Goal: Task Accomplishment & Management: Complete application form

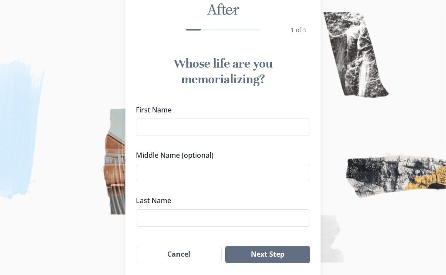
scroll to position [48, 0]
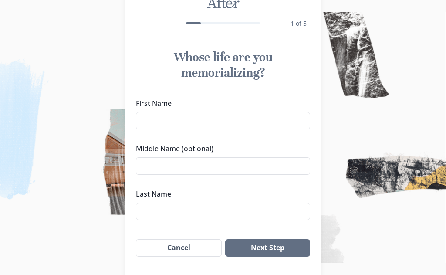
click at [154, 121] on input "First Name" at bounding box center [223, 120] width 174 height 17
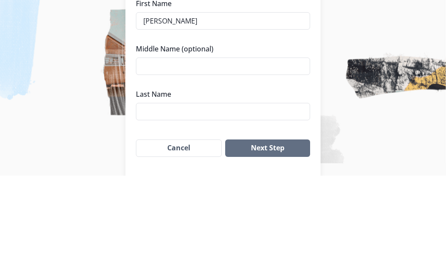
type input "[PERSON_NAME]"
click at [161, 203] on input "Last Name" at bounding box center [223, 211] width 174 height 17
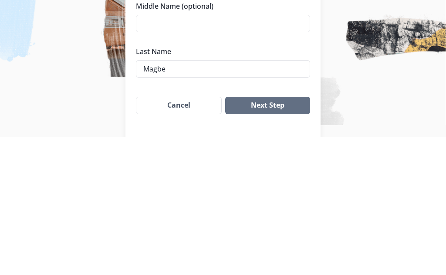
type input "[PERSON_NAME]"
click at [266, 234] on button "Next Step" at bounding box center [267, 242] width 85 height 17
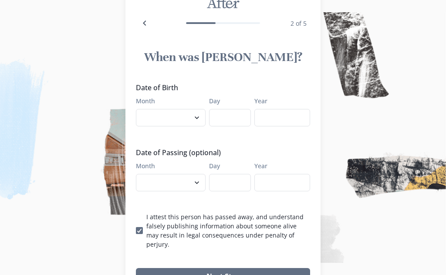
click at [194, 119] on select "January February March April May June July August September October November De…" at bounding box center [171, 117] width 70 height 17
select select "8"
click at [233, 122] on input "Day" at bounding box center [230, 117] width 42 height 17
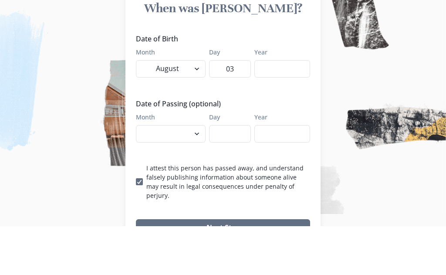
type input "03"
click at [273, 109] on input "Year" at bounding box center [283, 117] width 56 height 17
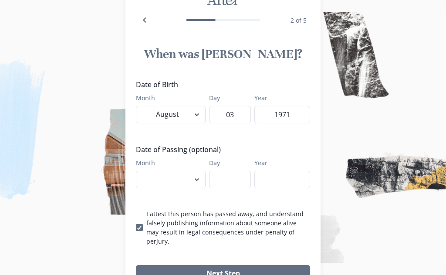
type input "1971"
click at [195, 179] on select "January February March April May June July August September October November De…" at bounding box center [171, 179] width 70 height 17
select select "10"
click at [227, 183] on input "Day" at bounding box center [230, 179] width 42 height 17
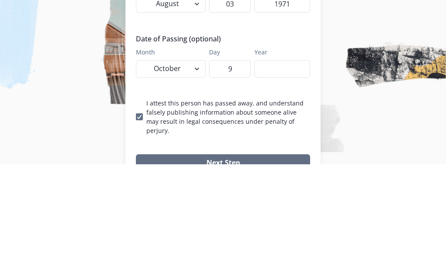
type input "9"
click at [272, 171] on input "Year" at bounding box center [283, 179] width 56 height 17
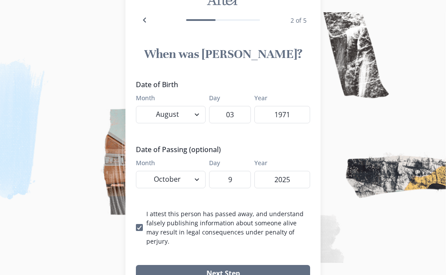
type input "2025"
click at [214, 268] on button "Next Step" at bounding box center [223, 273] width 174 height 17
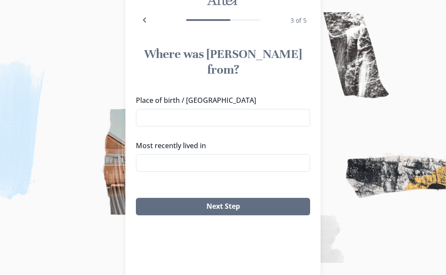
scroll to position [48, 0]
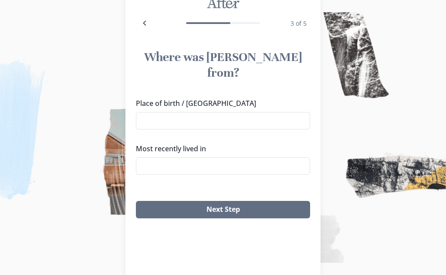
click at [157, 112] on input "Place of birth / [GEOGRAPHIC_DATA]" at bounding box center [223, 120] width 174 height 17
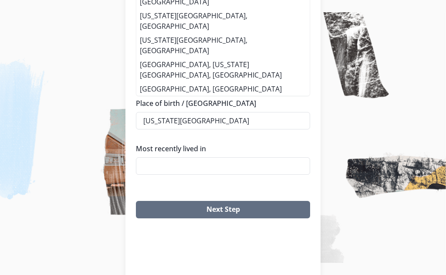
type input "[US_STATE][GEOGRAPHIC_DATA]"
click at [157, 157] on input "Most recently lived in" at bounding box center [223, 165] width 174 height 17
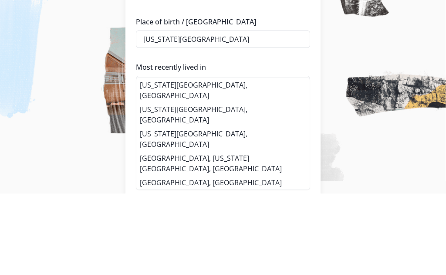
click at [161, 160] on li "[US_STATE][GEOGRAPHIC_DATA], [GEOGRAPHIC_DATA]" at bounding box center [222, 172] width 173 height 24
type input "[US_STATE][GEOGRAPHIC_DATA], [GEOGRAPHIC_DATA]"
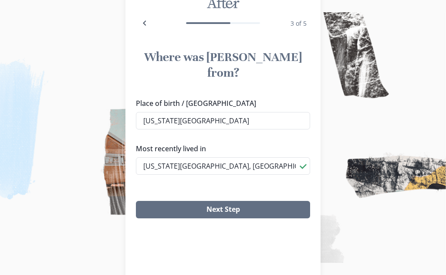
click at [218, 201] on button "Next Step" at bounding box center [223, 209] width 174 height 17
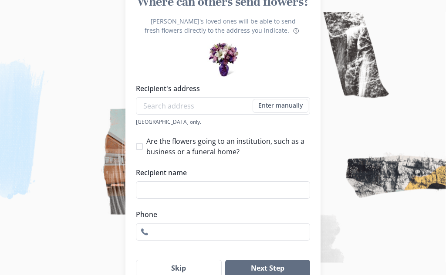
scroll to position [105, 0]
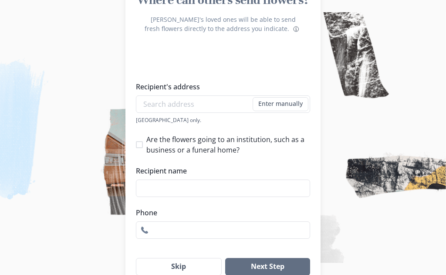
click at [139, 146] on span at bounding box center [139, 144] width 7 height 7
click at [136, 145] on input "Are the flowers going to an institution, such as a business or a funeral home?" at bounding box center [136, 144] width 0 height 0
checkbox input "true"
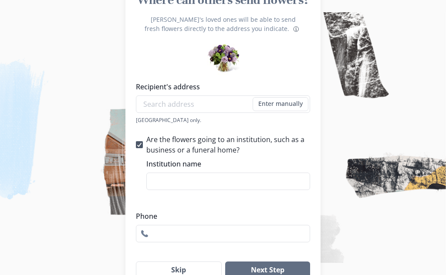
scroll to position [100, 0]
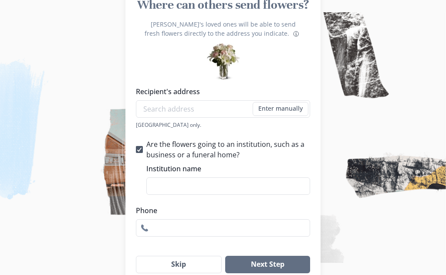
click at [180, 187] on input "Institution name" at bounding box center [228, 185] width 164 height 17
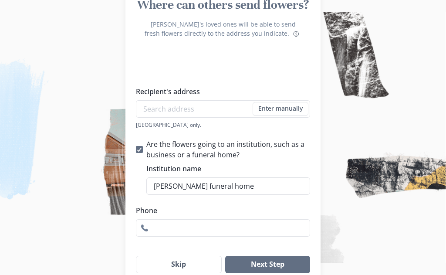
type input "[PERSON_NAME] funeral home"
click at [173, 266] on button "Skip" at bounding box center [179, 264] width 86 height 17
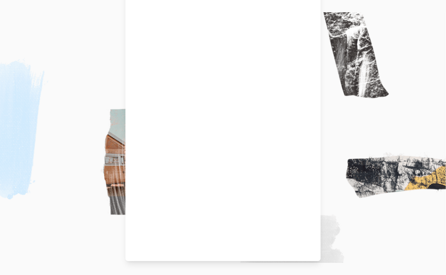
scroll to position [48, 0]
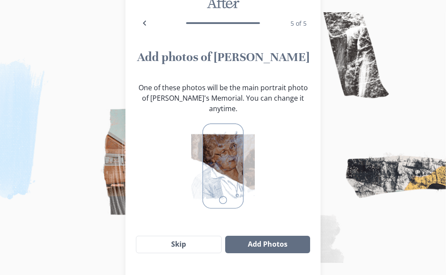
click at [223, 174] on img at bounding box center [222, 166] width 63 height 91
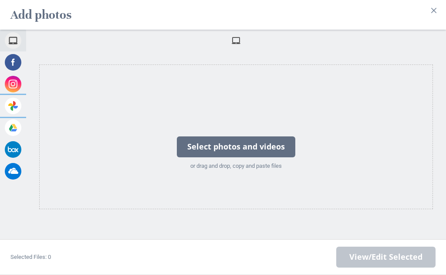
click at [15, 114] on span at bounding box center [13, 106] width 17 height 17
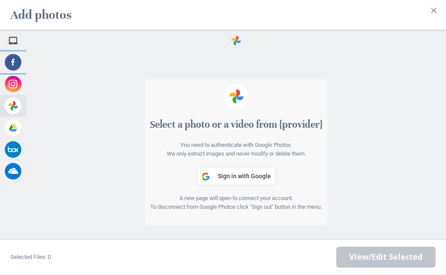
click at [38, 73] on div "Facebook" at bounding box center [52, 62] width 105 height 22
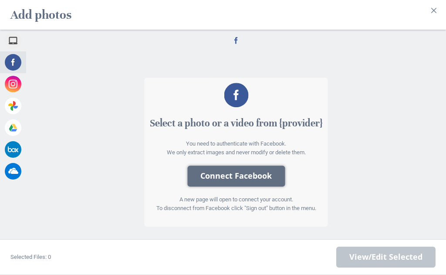
click at [223, 187] on button "Connect Facebook" at bounding box center [236, 176] width 98 height 21
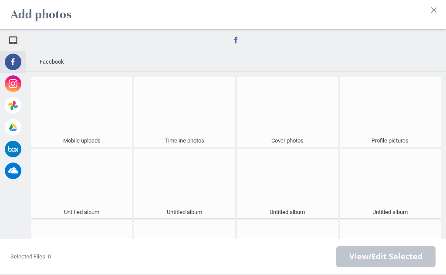
scroll to position [0, 0]
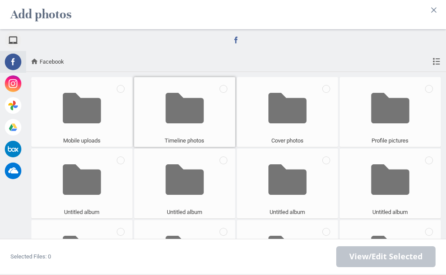
click at [186, 119] on span at bounding box center [185, 109] width 39 height 58
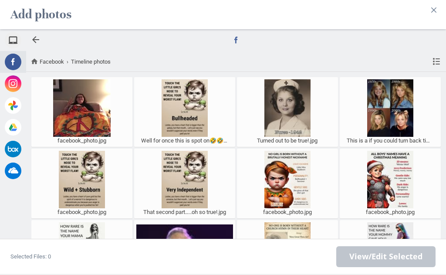
click at [36, 42] on div at bounding box center [36, 40] width 10 height 10
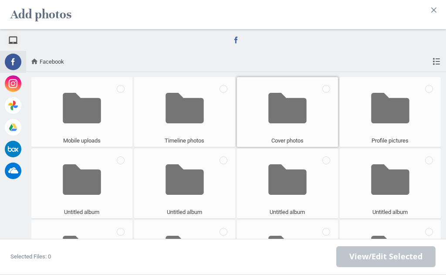
click at [285, 119] on span at bounding box center [287, 109] width 39 height 58
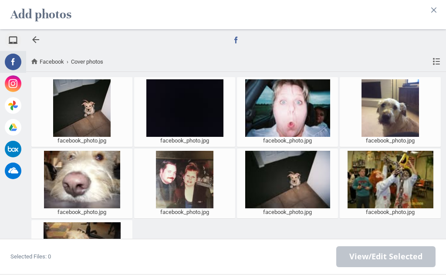
click at [35, 41] on div at bounding box center [36, 40] width 10 height 10
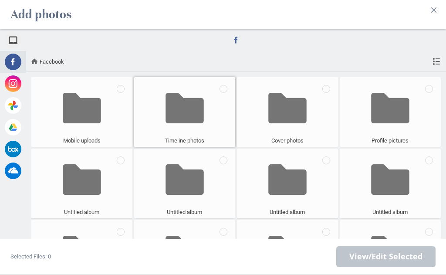
click at [180, 125] on span at bounding box center [185, 109] width 39 height 58
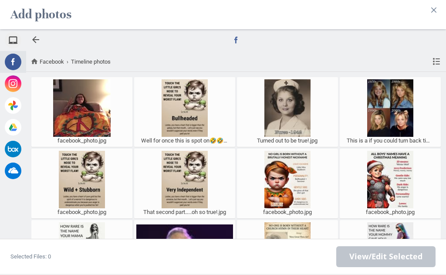
click at [37, 39] on div at bounding box center [36, 40] width 10 height 10
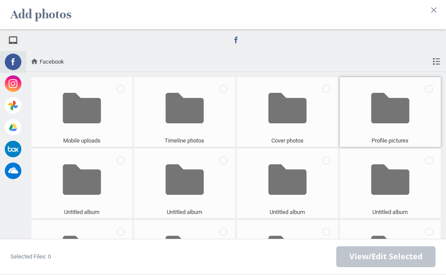
click at [389, 122] on span at bounding box center [390, 109] width 39 height 58
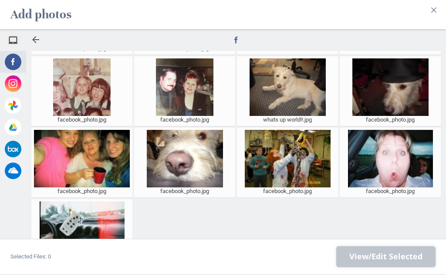
scroll to position [307, 0]
click at [34, 39] on div at bounding box center [36, 40] width 10 height 10
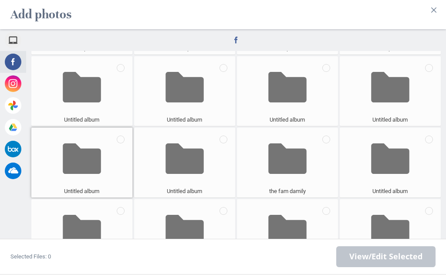
click at [77, 164] on span at bounding box center [82, 159] width 39 height 58
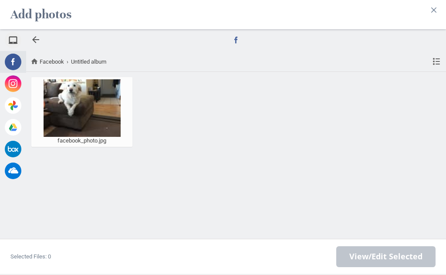
click at [36, 41] on div at bounding box center [36, 40] width 10 height 10
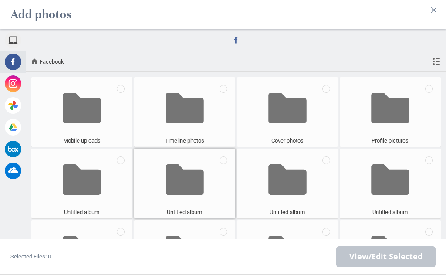
click at [183, 186] on span at bounding box center [185, 180] width 39 height 58
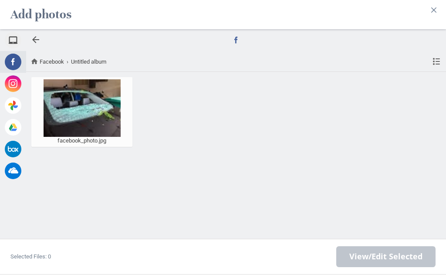
click at [34, 41] on div at bounding box center [36, 40] width 10 height 10
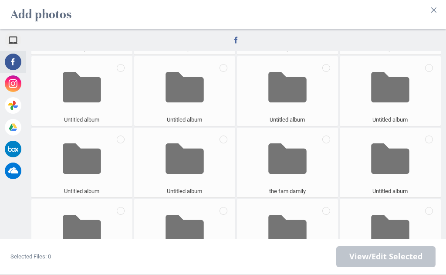
scroll to position [92, 0]
click at [383, 223] on span at bounding box center [390, 231] width 39 height 58
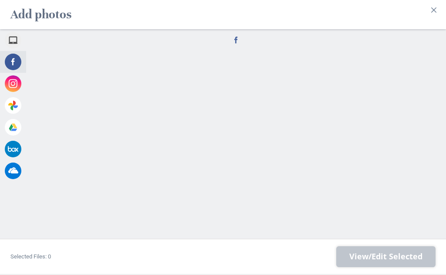
scroll to position [0, 0]
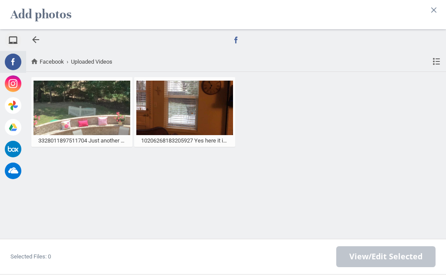
click at [35, 42] on div at bounding box center [36, 40] width 10 height 10
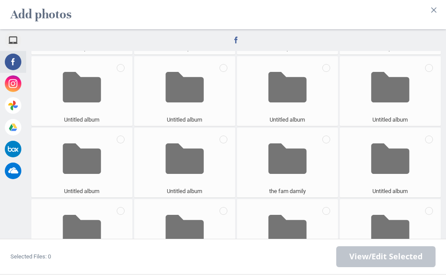
scroll to position [92, 0]
click at [285, 222] on span at bounding box center [287, 231] width 39 height 58
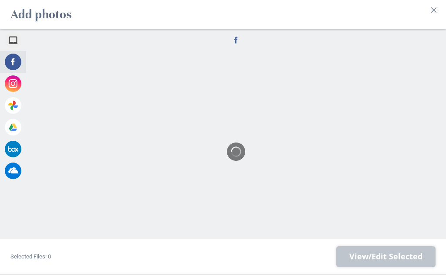
scroll to position [0, 0]
click at [36, 41] on div at bounding box center [36, 40] width 10 height 10
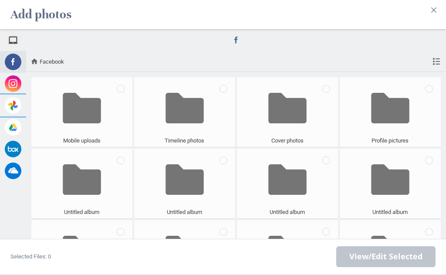
click at [12, 108] on span at bounding box center [13, 106] width 17 height 17
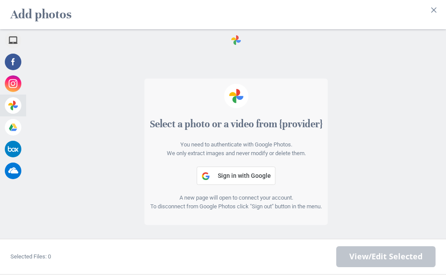
click at [225, 178] on span "Sign in with Google" at bounding box center [244, 176] width 53 height 7
click at [14, 175] on span at bounding box center [13, 171] width 17 height 17
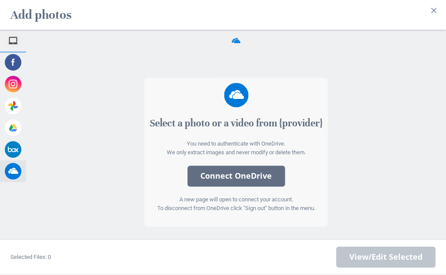
click at [35, 43] on span "My Device" at bounding box center [41, 41] width 26 height 8
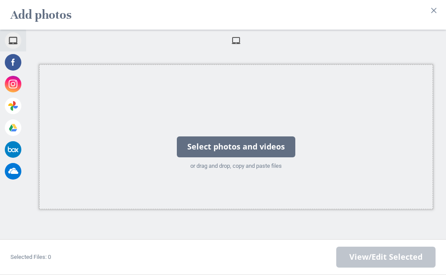
click at [198, 164] on div "or drag and drop, copy and paste files" at bounding box center [236, 166] width 119 height 9
click at [224, 151] on div "Select photos and videos" at bounding box center [236, 146] width 119 height 21
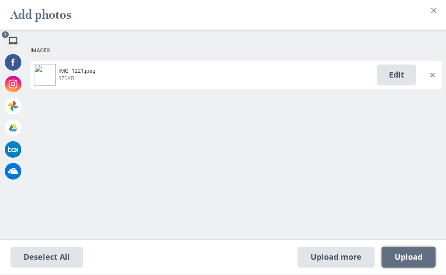
click at [407, 257] on span "Upload 1" at bounding box center [409, 257] width 28 height 10
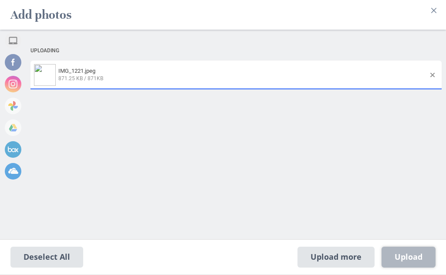
select select "2022"
select select "11"
select select "24"
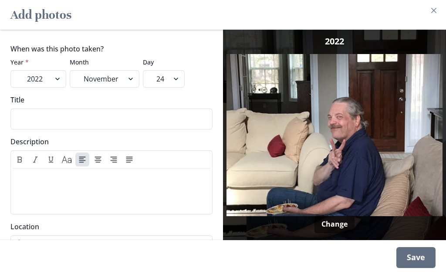
click at [407, 257] on div "Save" at bounding box center [416, 257] width 39 height 21
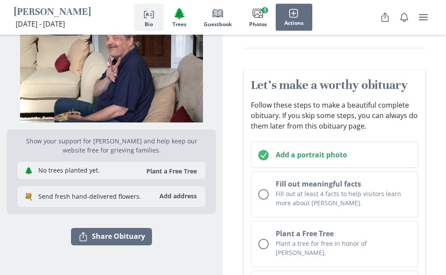
scroll to position [61, 0]
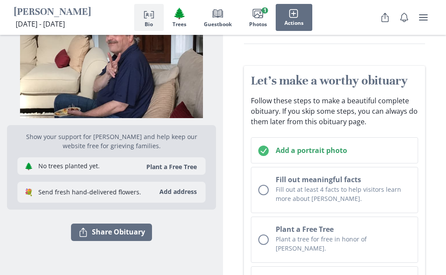
click at [265, 192] on div "Unchecked circle" at bounding box center [263, 190] width 10 height 10
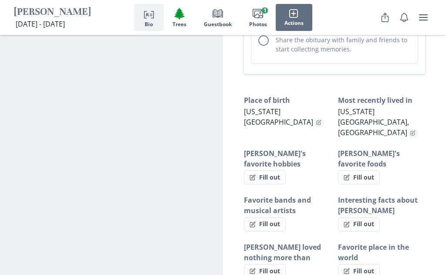
scroll to position [616, 0]
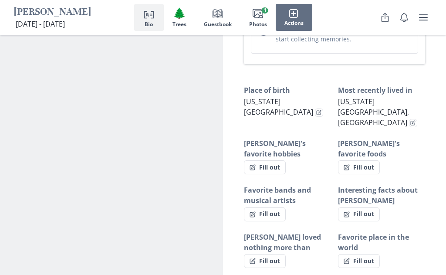
click at [267, 160] on button "Fill out" at bounding box center [265, 167] width 42 height 14
select select "[PERSON_NAME]'s favorite hobbies"
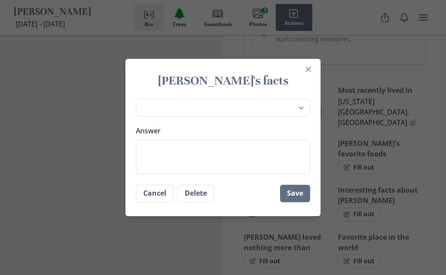
click at [187, 174] on textarea "Answer" at bounding box center [223, 156] width 174 height 35
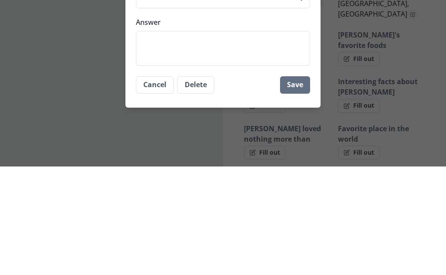
type textarea "M"
type textarea "x"
type textarea "Mu"
type textarea "x"
type textarea "Mus"
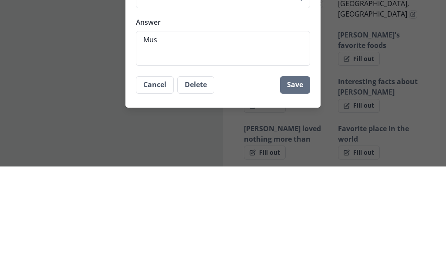
type textarea "x"
type textarea "Musi"
type textarea "x"
type textarea "Music"
type textarea "x"
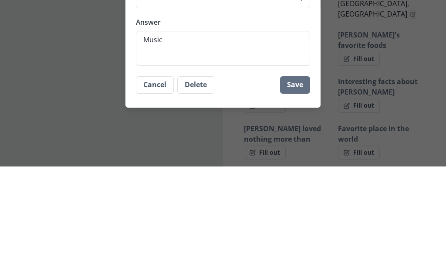
type textarea "Music"
type textarea "x"
type textarea "Music a"
type textarea "x"
type textarea "Music an"
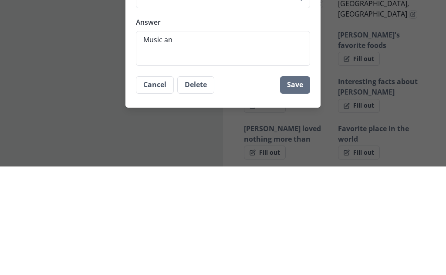
type textarea "x"
type textarea "Music and"
type textarea "x"
type textarea "Music and"
type textarea "x"
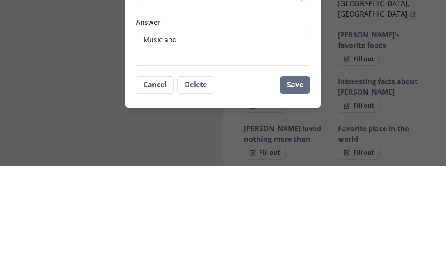
type textarea "Music and g"
type textarea "x"
type textarea "Music and gr"
type textarea "x"
type textarea "Music and gra"
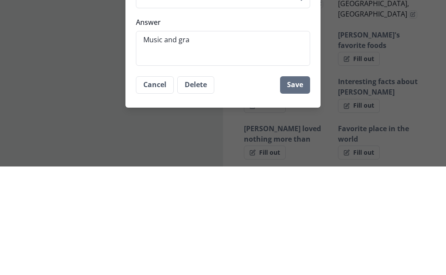
type textarea "x"
type textarea "Music and grat"
type textarea "x"
type textarea "Music and grate"
type textarea "x"
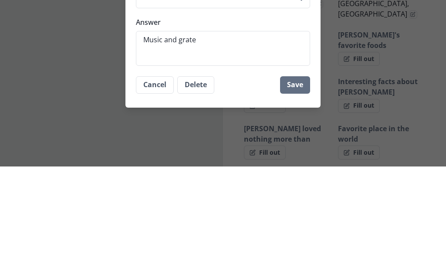
type textarea "Music and gratef"
type textarea "x"
type textarea "Music and gratefu"
type textarea "x"
type textarea "Music and grateful"
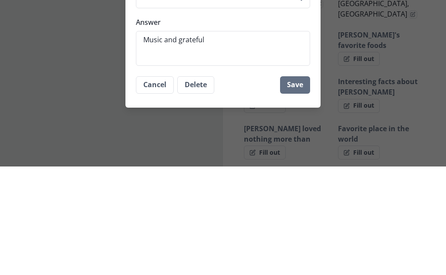
type textarea "x"
type textarea "Music and grateful"
type textarea "x"
type textarea "Music and grateful d"
type textarea "x"
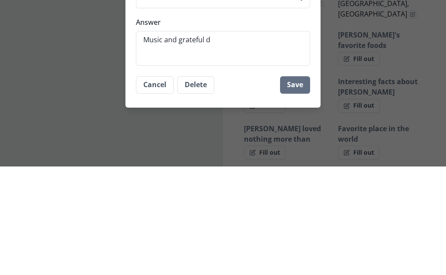
type textarea "Music and grateful de"
type textarea "x"
type textarea "Music and grateful dea"
type textarea "x"
type textarea "Music and grateful dead"
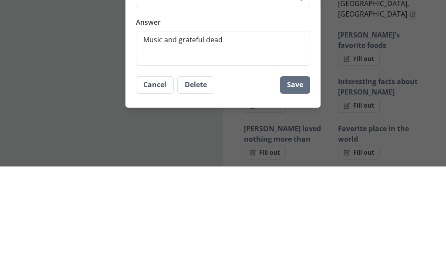
type textarea "x"
type textarea "Music and Grateful Dead"
type textarea "x"
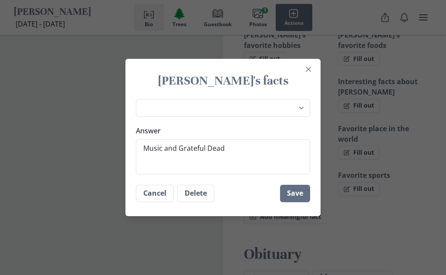
type textarea "Music and Grateful Dead"
click at [294, 202] on button "Save" at bounding box center [295, 193] width 30 height 17
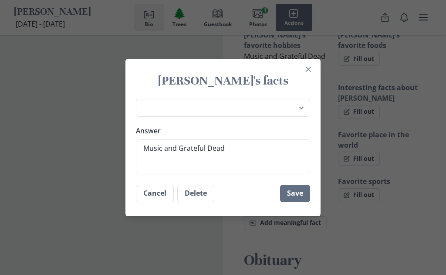
type textarea "x"
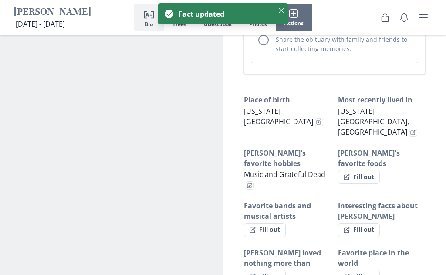
scroll to position [606, 0]
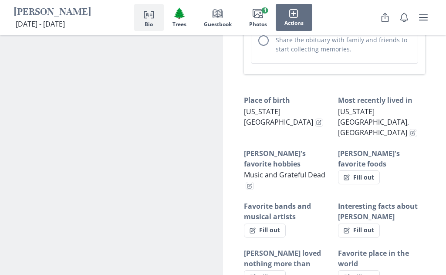
click at [363, 170] on button "Fill out" at bounding box center [359, 177] width 42 height 14
select select "[PERSON_NAME]'s favorite foods"
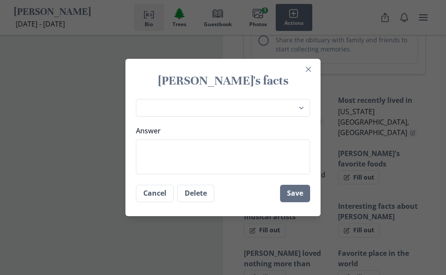
click at [163, 157] on textarea "Answer" at bounding box center [223, 156] width 174 height 35
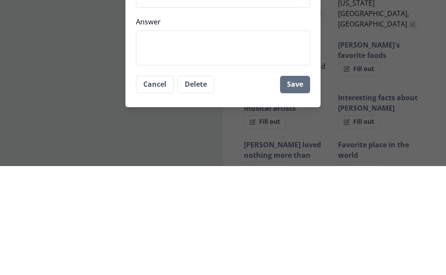
type textarea "x"
type textarea "He"
type textarea "x"
type textarea "He"
type textarea "x"
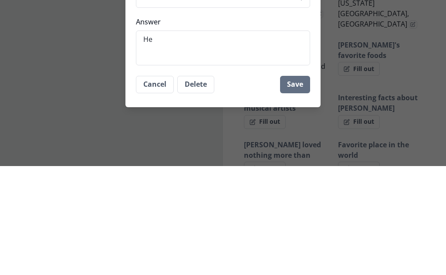
type textarea "He l"
type textarea "x"
type textarea "He lo"
type textarea "x"
type textarea "He lov"
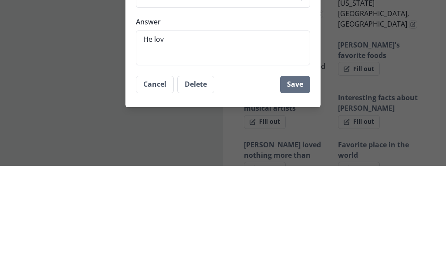
type textarea "x"
type textarea "He love"
type textarea "x"
type textarea "He loved"
type textarea "x"
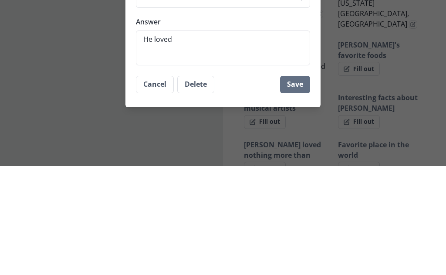
type textarea "He loved"
type textarea "x"
type textarea "He loved t"
type textarea "x"
type textarea "He loved to"
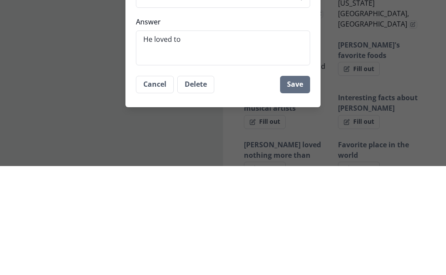
type textarea "x"
type textarea "He loved to"
type textarea "x"
type textarea "He loved to t"
type textarea "x"
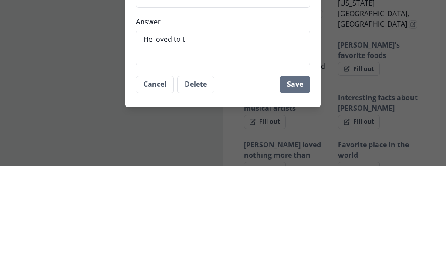
type textarea "He loved to tr"
type textarea "x"
type textarea "He loved to try"
type textarea "x"
type textarea "He loved to try"
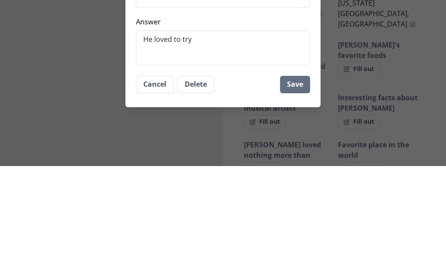
type textarea "x"
type textarea "He loved to try a"
type textarea "x"
type textarea "He loved to try any"
type textarea "x"
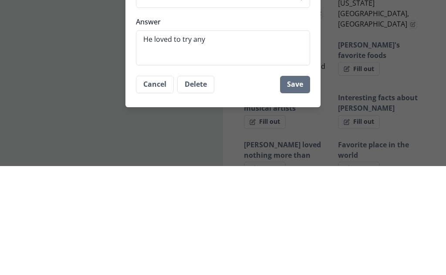
type textarea "He loved to try anyt"
type textarea "x"
type textarea "He loved to try anyth"
type textarea "x"
type textarea "He loved to try anythi"
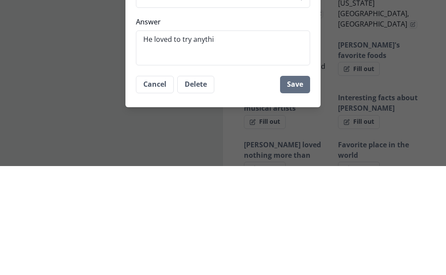
type textarea "x"
type textarea "He loved to try anythin"
type textarea "x"
type textarea "He loved to try anything"
type textarea "x"
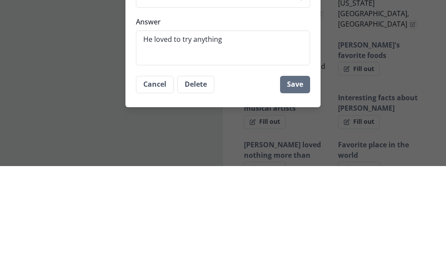
scroll to position [715, 0]
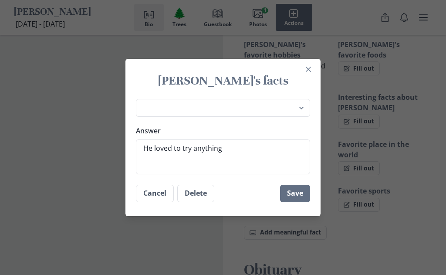
type textarea "He loved to try anything"
click at [292, 197] on button "Save" at bounding box center [295, 193] width 30 height 17
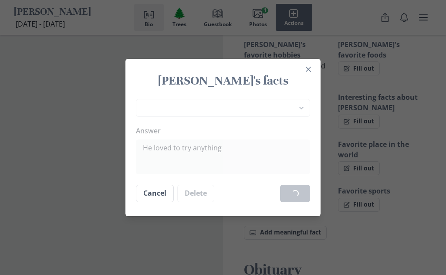
type textarea "x"
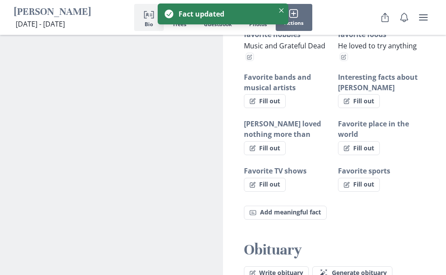
click at [262, 141] on button "Fill out" at bounding box center [265, 148] width 42 height 14
select select "[PERSON_NAME] loved nothing more than"
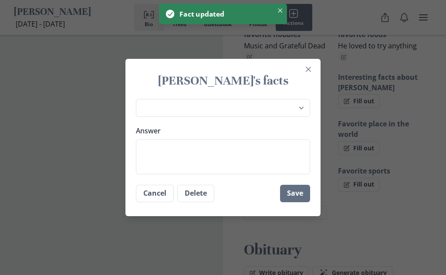
click at [164, 155] on textarea "Answer" at bounding box center [223, 156] width 174 height 35
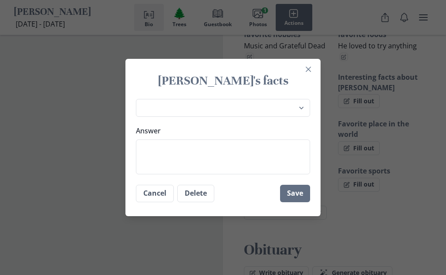
scroll to position [714, 0]
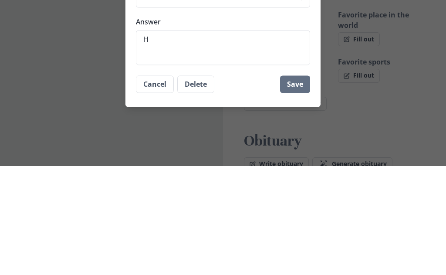
type textarea "x"
type textarea "Hi"
type textarea "x"
type textarea "His"
type textarea "x"
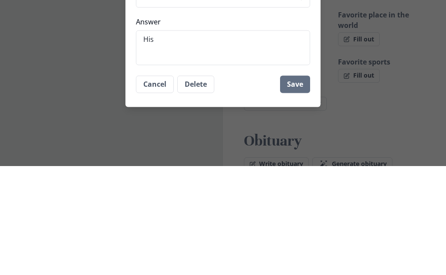
type textarea "His"
type textarea "x"
type textarea "His f"
type textarea "x"
type textarea "His fa"
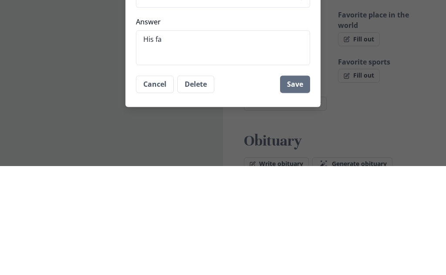
type textarea "x"
type textarea "His fami"
type textarea "x"
type textarea "His famil"
type textarea "x"
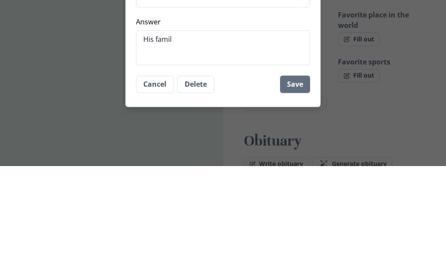
type textarea "His family"
type textarea "x"
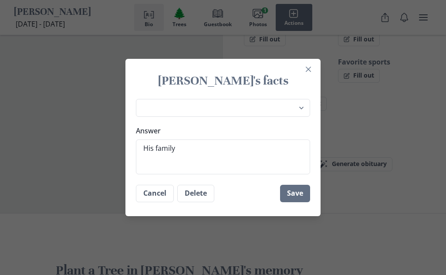
type textarea "His family"
click at [294, 198] on button "Save" at bounding box center [295, 193] width 30 height 17
type textarea "x"
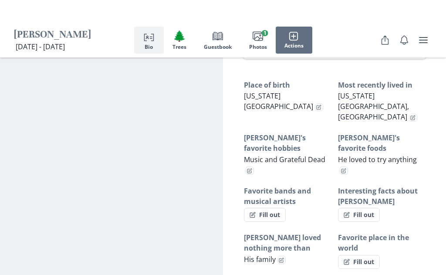
scroll to position [601, 0]
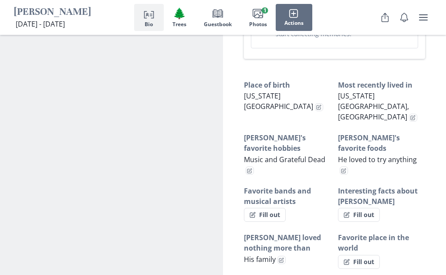
click at [358, 255] on button "Fill out" at bounding box center [359, 262] width 42 height 14
select select "Favorite place in the world"
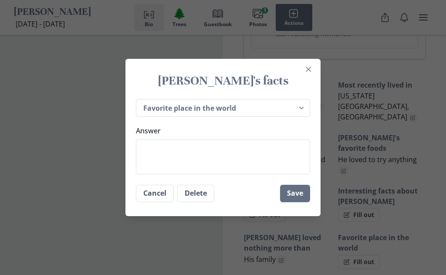
click at [170, 174] on textarea "Answer" at bounding box center [223, 156] width 174 height 35
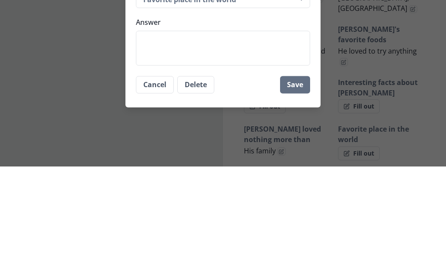
type textarea "x"
type textarea "Wh"
type textarea "x"
type textarea "Whe"
type textarea "x"
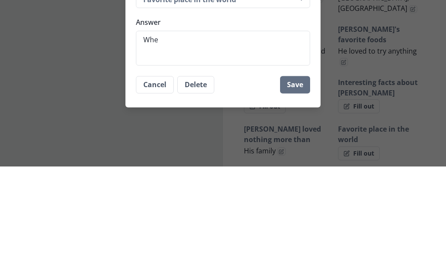
type textarea "Wher"
type textarea "x"
type textarea "Where"
type textarea "x"
type textarea "Whereve"
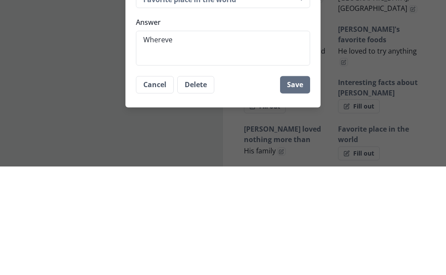
type textarea "x"
type textarea "Wherever"
type textarea "x"
type textarea "Wherever"
type textarea "x"
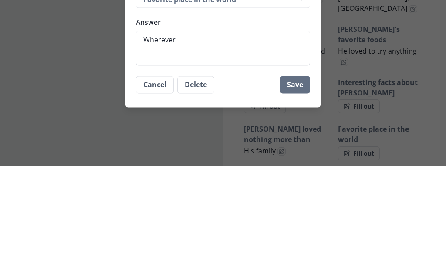
type textarea "Wherever h"
type textarea "x"
type textarea "Wherever hi"
type textarea "x"
type textarea "Wherever his"
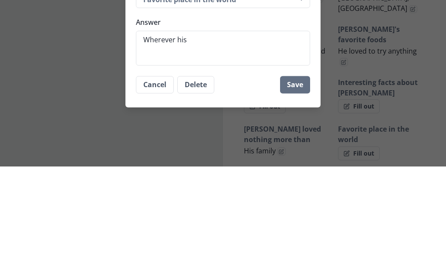
type textarea "x"
type textarea "Wherever his w"
type textarea "x"
type textarea "Wherever his wi"
type textarea "x"
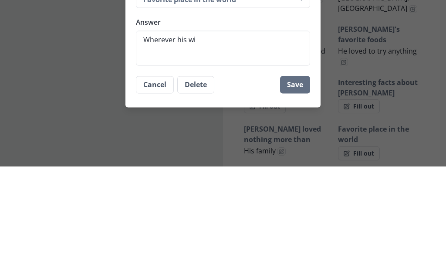
type textarea "Wherever his wif"
type textarea "x"
type textarea "Wherever his wife"
type textarea "x"
type textarea "Wherever his wife"
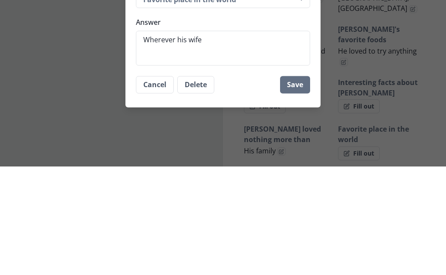
type textarea "x"
type textarea "Wherever his wife a"
type textarea "x"
type textarea "Wherever his wife an"
type textarea "x"
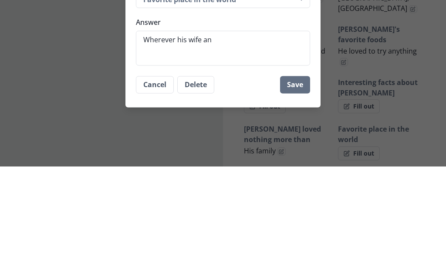
type textarea "Wherever his wife and"
type textarea "x"
type textarea "Wherever his wife and"
type textarea "x"
type textarea "Wherever his wife and s"
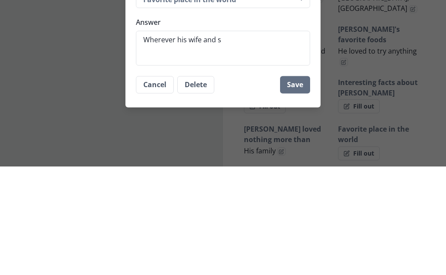
type textarea "x"
type textarea "Wherever his wife and so"
type textarea "x"
type textarea "Wherever his wife and son"
type textarea "x"
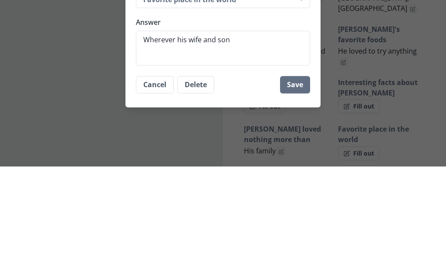
type textarea "Wherever his wife and son"
type textarea "x"
type textarea "Wherever his wife and son w"
type textarea "x"
type textarea "Wherever his wife and son we"
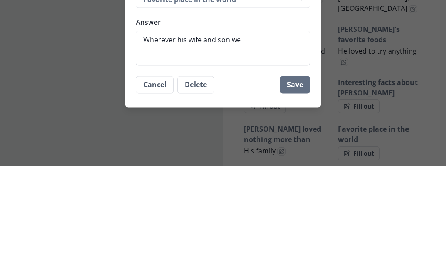
type textarea "x"
type textarea "Wherever his wife and son were"
type textarea "x"
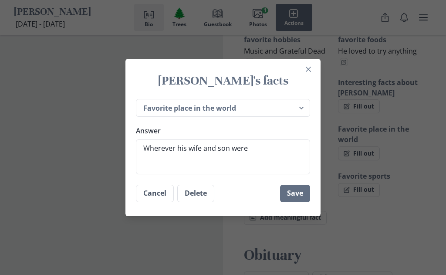
type textarea "Wherever his wife and son were"
click at [293, 202] on button "Save" at bounding box center [295, 193] width 30 height 17
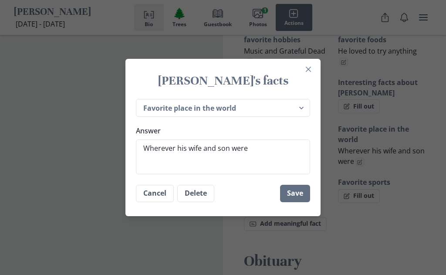
type textarea "x"
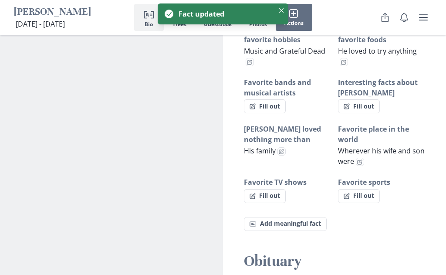
click at [267, 189] on button "Fill out" at bounding box center [265, 196] width 42 height 14
select select "Favorite TV shows"
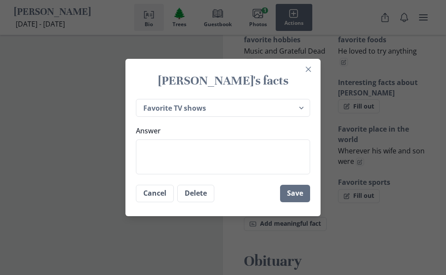
click at [177, 174] on textarea "Answer" at bounding box center [223, 156] width 174 height 35
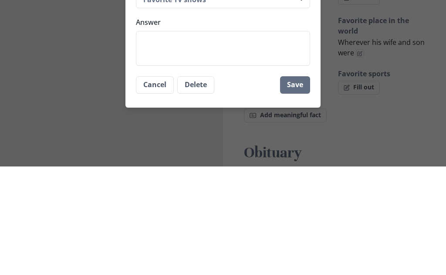
type textarea "x"
type textarea "So"
type textarea "x"
type textarea "So m"
type textarea "x"
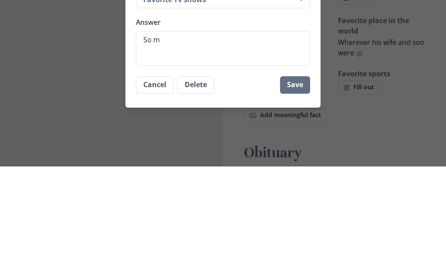
type textarea "So ma"
type textarea "x"
type textarea "So man"
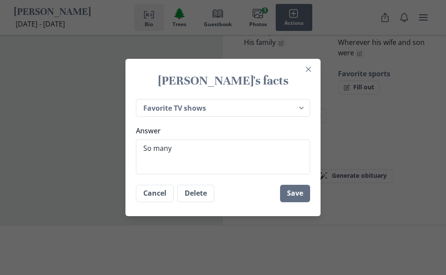
click at [295, 202] on button "Save" at bounding box center [295, 193] width 30 height 17
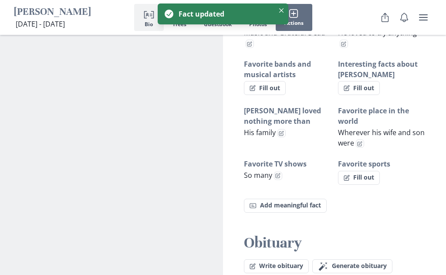
scroll to position [723, 0]
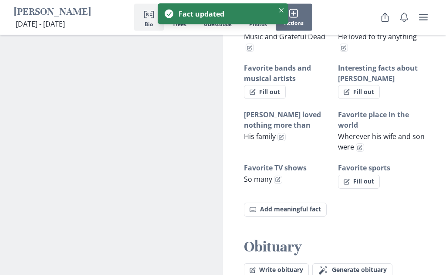
click at [354, 175] on button "Fill out" at bounding box center [359, 182] width 42 height 14
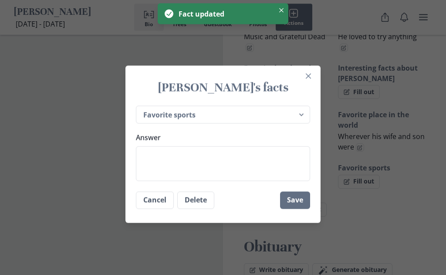
scroll to position [724, 0]
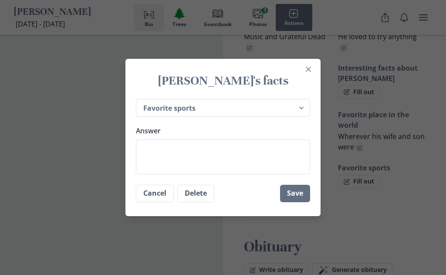
click at [164, 174] on textarea "Answer" at bounding box center [223, 156] width 174 height 35
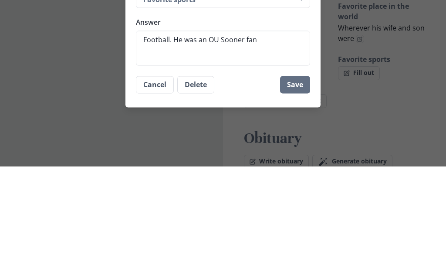
scroll to position [832, 0]
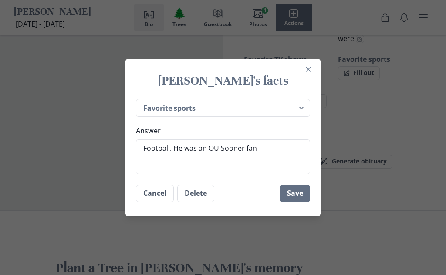
click at [292, 202] on button "Save" at bounding box center [295, 193] width 30 height 17
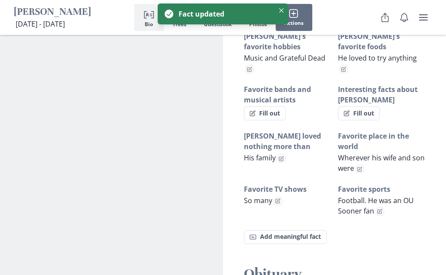
scroll to position [702, 0]
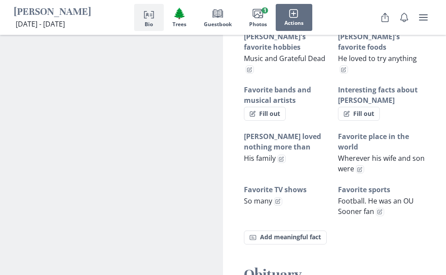
click at [275, 231] on button "Fact Add meaningful fact" at bounding box center [285, 238] width 83 height 14
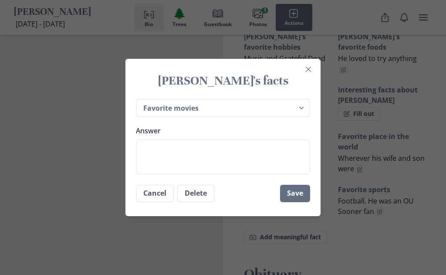
click at [303, 117] on select "Place of birth Most recently lived in [PERSON_NAME]'s favorite hobbies [PERSON_…" at bounding box center [223, 108] width 174 height 18
click at [173, 174] on textarea "Answer" at bounding box center [223, 156] width 174 height 35
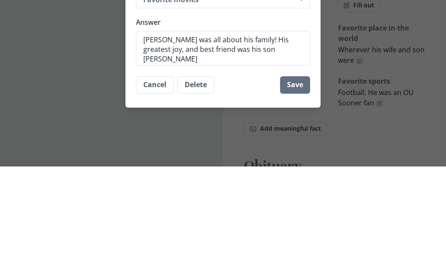
scroll to position [811, 0]
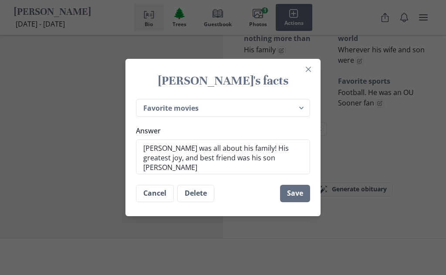
click at [291, 202] on button "Save" at bounding box center [295, 193] width 30 height 17
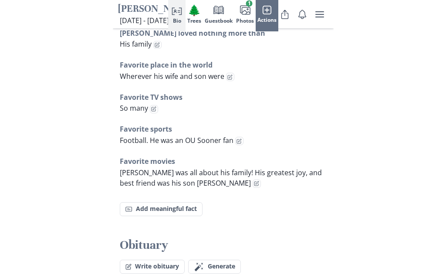
scroll to position [739, 0]
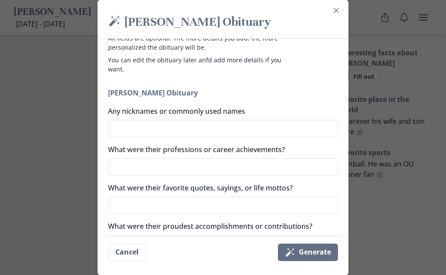
scroll to position [38, 0]
click at [149, 172] on textarea "What were their professions or career achievements?" at bounding box center [223, 166] width 230 height 17
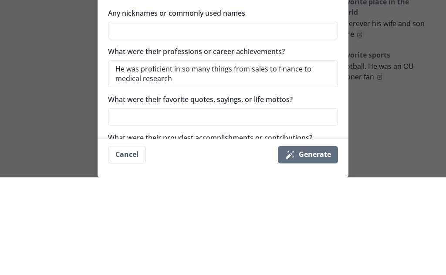
scroll to position [837, 0]
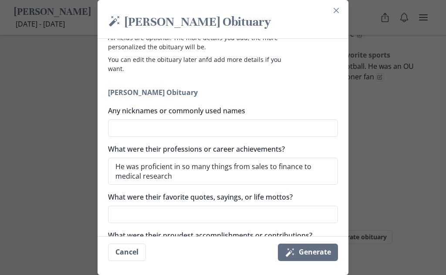
click at [164, 220] on textarea "What were their favorite quotes, sayings, or life mottos?" at bounding box center [223, 214] width 230 height 17
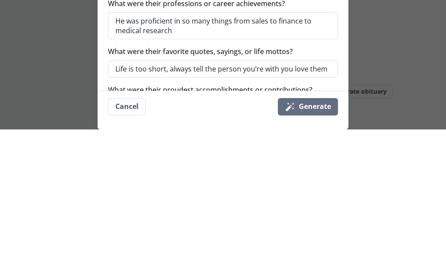
scroll to position [982, 0]
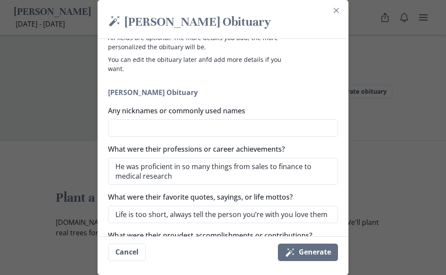
click at [158, 253] on textarea "What were their proudest accomplishments or contributions?" at bounding box center [223, 252] width 230 height 17
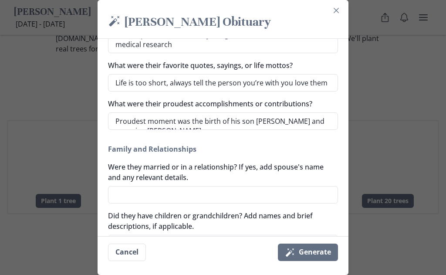
scroll to position [170, 0]
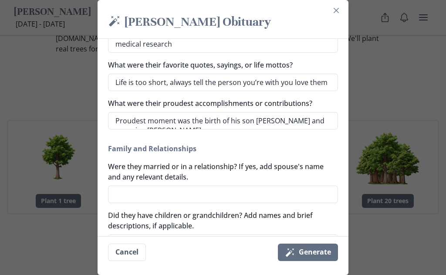
click at [141, 197] on textarea "Were they married or in a relationship? If yes, add spouse's name and any relev…" at bounding box center [223, 194] width 230 height 17
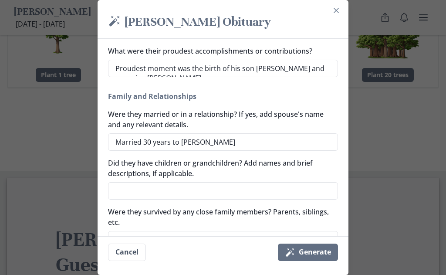
scroll to position [227, 0]
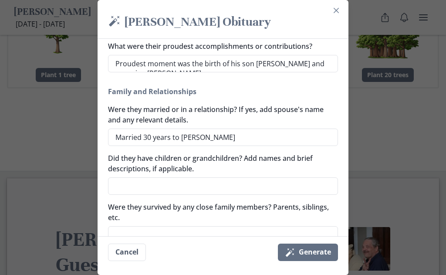
click at [145, 190] on textarea "Did they have children or grandchildren? Add names and brief descriptions, if a…" at bounding box center [223, 185] width 230 height 17
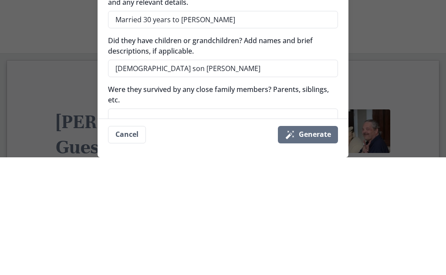
scroll to position [1410, 0]
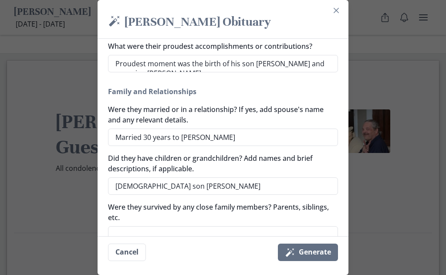
click at [143, 235] on textarea "Were they survived by any close family members? Parents, siblings, etc." at bounding box center [223, 234] width 230 height 17
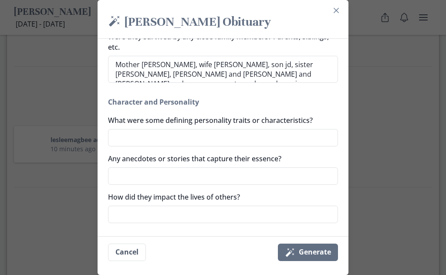
scroll to position [398, 0]
click at [149, 139] on textarea "What were some defining personality traits or characteristics?" at bounding box center [223, 137] width 230 height 17
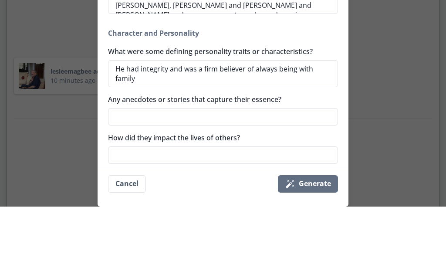
scroll to position [1645, 0]
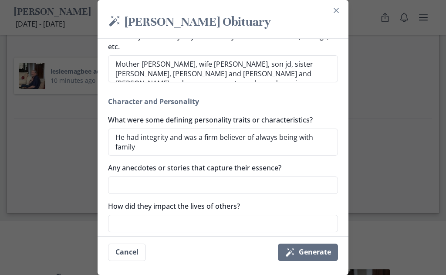
click at [139, 190] on textarea "Any anecdotes or stories that capture their essence?" at bounding box center [223, 185] width 230 height 17
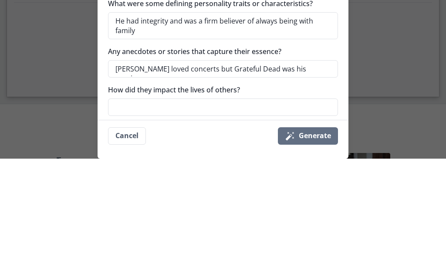
scroll to position [1761, 0]
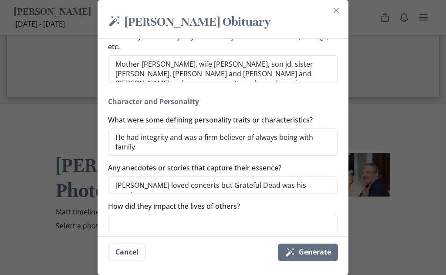
click at [152, 228] on textarea "How did they impact the lives of others?" at bounding box center [223, 223] width 230 height 17
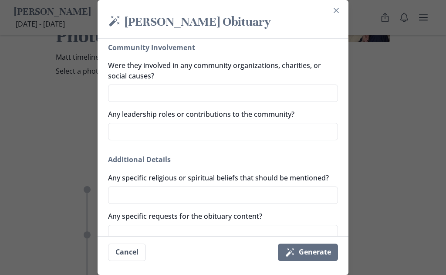
scroll to position [615, 0]
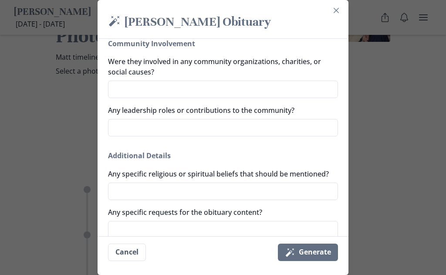
click at [136, 195] on textarea "Any specific religious or spiritual beliefs that should be mentioned?" at bounding box center [223, 191] width 230 height 17
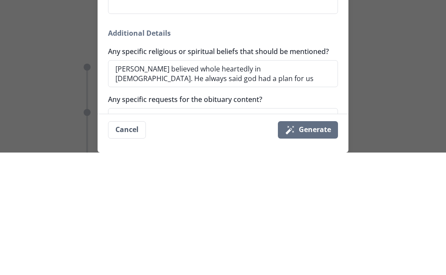
scroll to position [2038, 0]
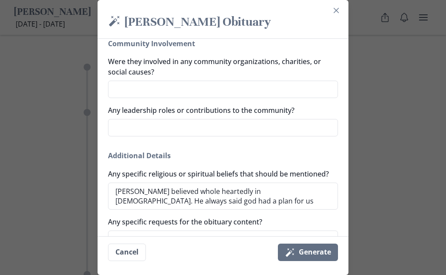
click at [146, 243] on textarea "Any specific requests for the obituary content?" at bounding box center [223, 239] width 230 height 17
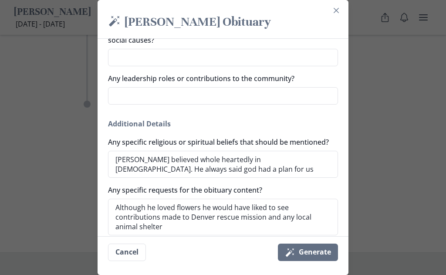
scroll to position [647, 0]
click at [305, 261] on button "Magic wand Generate" at bounding box center [308, 252] width 60 height 17
click at [313, 261] on button "Magic wand Generate" at bounding box center [308, 252] width 60 height 17
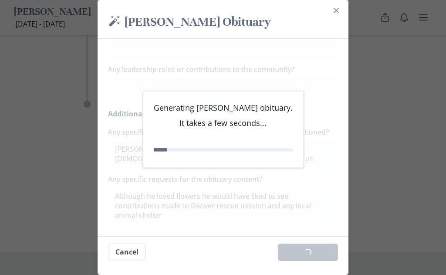
scroll to position [635, 0]
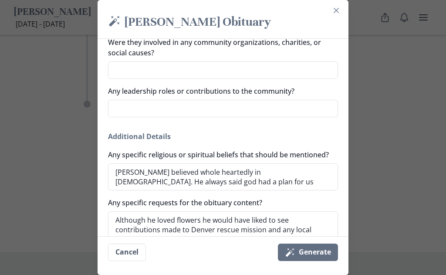
click at [316, 261] on button "Magic wand Generate" at bounding box center [308, 252] width 60 height 17
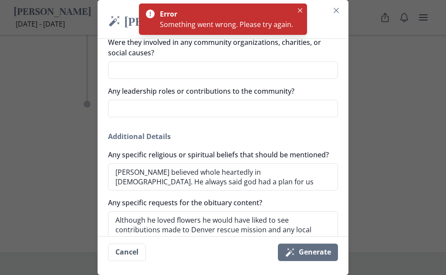
click at [272, 22] on div "Something went wrong. Please try again." at bounding box center [226, 24] width 133 height 10
click at [303, 10] on button "Close" at bounding box center [300, 10] width 10 height 10
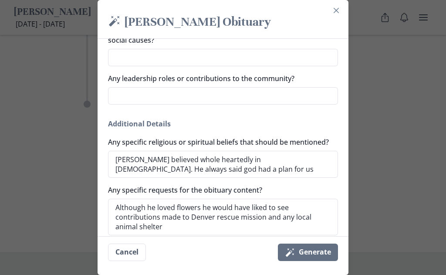
scroll to position [647, 0]
click at [313, 261] on button "Magic wand Generate" at bounding box center [308, 252] width 60 height 17
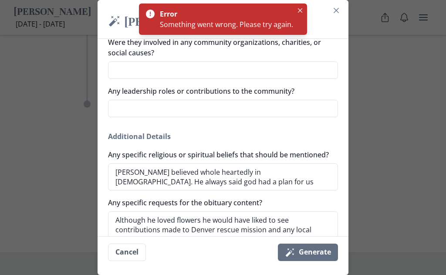
click at [304, 11] on button "Close" at bounding box center [300, 10] width 10 height 10
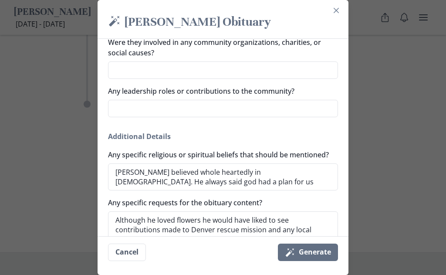
click at [342, 10] on button "Close" at bounding box center [336, 10] width 14 height 14
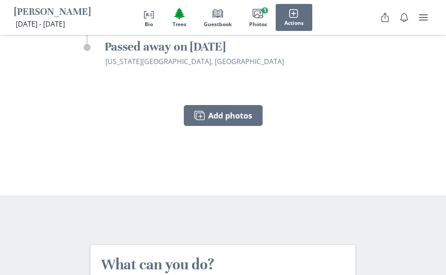
scroll to position [2264, 0]
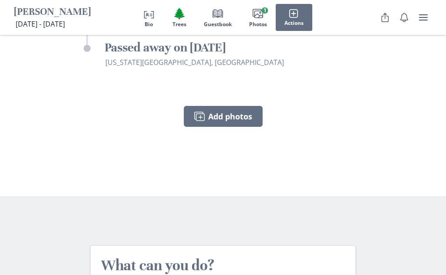
click at [152, 20] on button "Person profile Bio" at bounding box center [149, 17] width 30 height 27
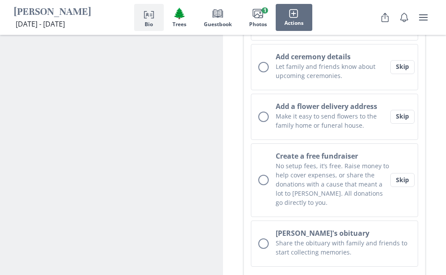
scroll to position [390, 0]
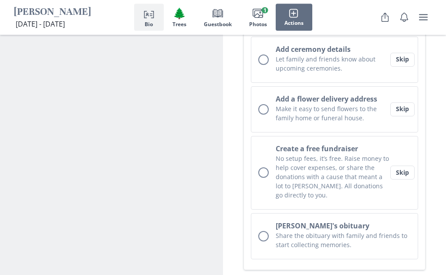
click at [269, 219] on button "[PERSON_NAME]'s obituary Share the obituary with family and friends to start co…" at bounding box center [334, 237] width 167 height 46
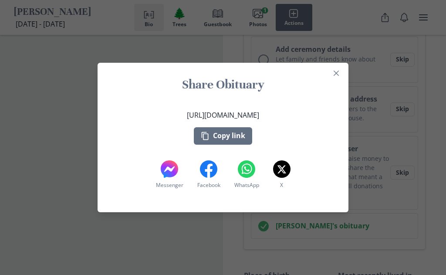
click at [340, 80] on button "Close" at bounding box center [336, 73] width 14 height 14
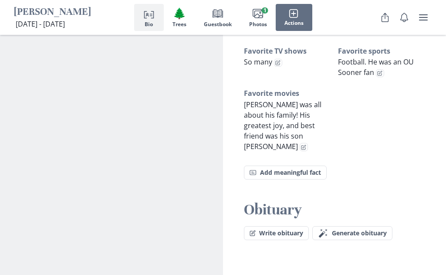
scroll to position [820, 0]
click at [370, 230] on span "Generate obituary" at bounding box center [359, 233] width 55 height 7
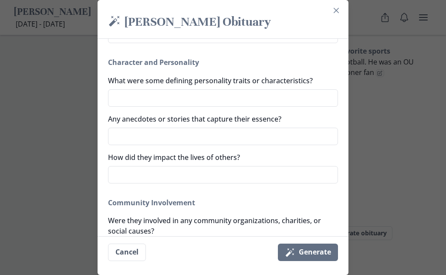
scroll to position [422, 0]
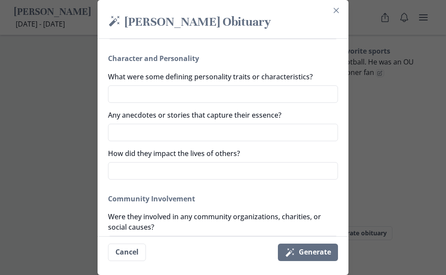
click at [309, 261] on button "Magic wand Generate" at bounding box center [308, 252] width 60 height 17
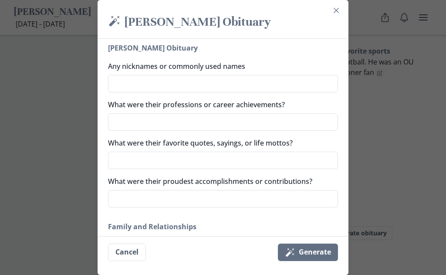
click at [336, 11] on icon "Close" at bounding box center [336, 10] width 5 height 5
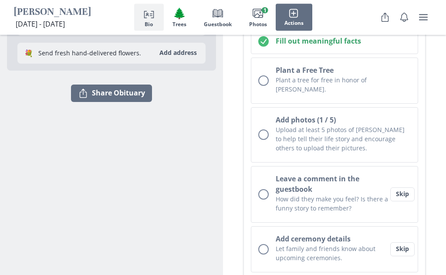
scroll to position [202, 0]
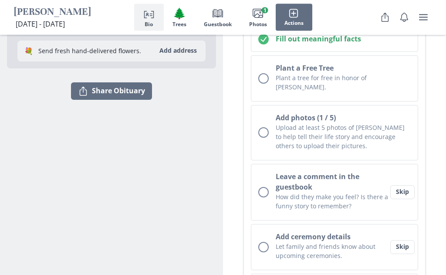
click at [266, 242] on div "Unchecked circle" at bounding box center [263, 247] width 10 height 10
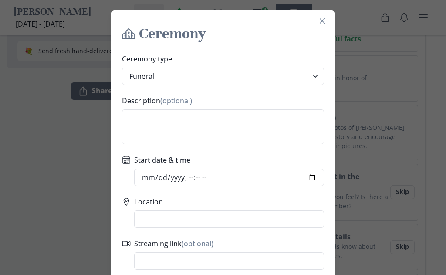
click at [258, 133] on textarea "Description (optional)" at bounding box center [223, 126] width 202 height 35
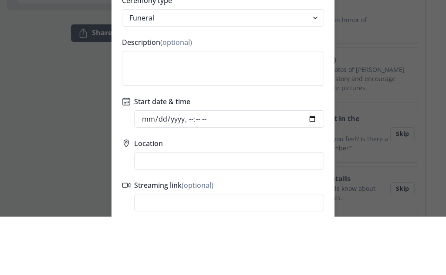
scroll to position [261, 0]
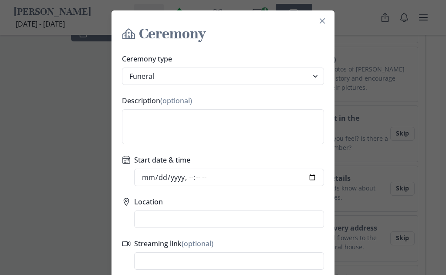
click at [130, 165] on div "Calendar Start date & time" at bounding box center [223, 170] width 202 height 31
click at [130, 162] on icon "Calendar" at bounding box center [126, 160] width 9 height 9
click at [135, 162] on label "Start date & time" at bounding box center [226, 160] width 185 height 10
click at [135, 169] on input "Start date & time" at bounding box center [229, 177] width 190 height 17
click at [269, 215] on input "Location" at bounding box center [229, 218] width 190 height 17
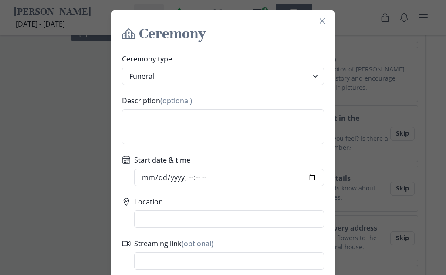
scroll to position [261, 0]
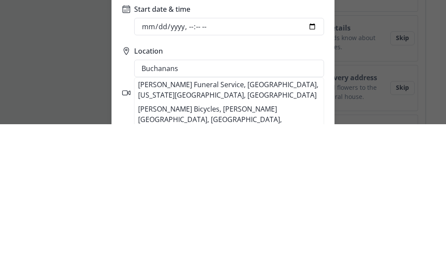
click at [199, 228] on li "[PERSON_NAME] Funeral Service, [GEOGRAPHIC_DATA], [US_STATE][GEOGRAPHIC_DATA], …" at bounding box center [229, 240] width 189 height 24
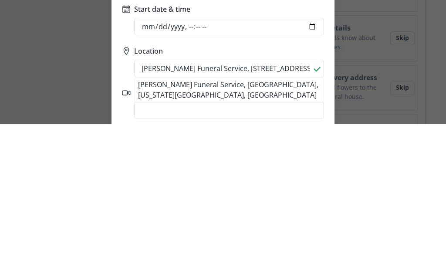
scroll to position [412, 0]
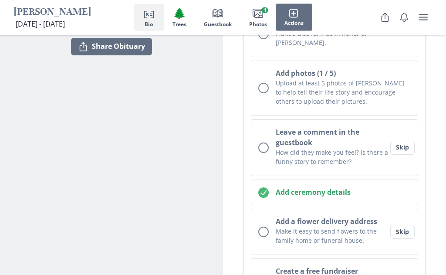
scroll to position [248, 0]
click at [269, 137] on button "Leave a comment in the guestbook How did they make you feel? Is there a funny s…" at bounding box center [334, 147] width 167 height 57
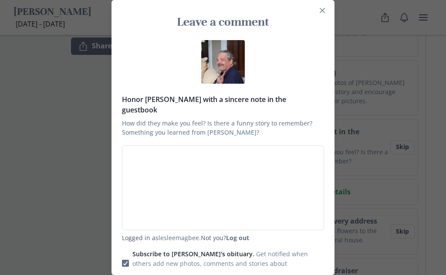
click at [325, 15] on button "Close" at bounding box center [323, 10] width 14 height 14
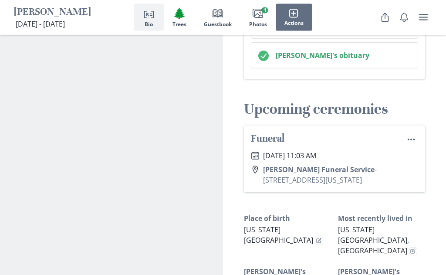
scroll to position [540, 0]
click at [316, 150] on p "[DATE] 11:03 AM" at bounding box center [289, 155] width 53 height 10
click at [416, 132] on button "Menu" at bounding box center [411, 139] width 14 height 14
click at [400, 142] on button "Edit" at bounding box center [396, 143] width 44 height 14
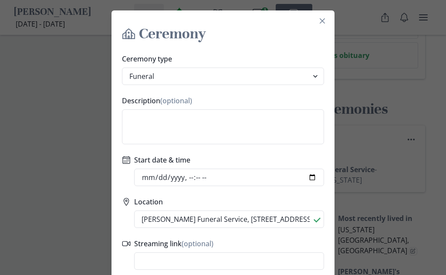
click at [294, 178] on input "Start date & time" at bounding box center [229, 177] width 190 height 17
click at [325, 20] on button "Close" at bounding box center [323, 21] width 14 height 14
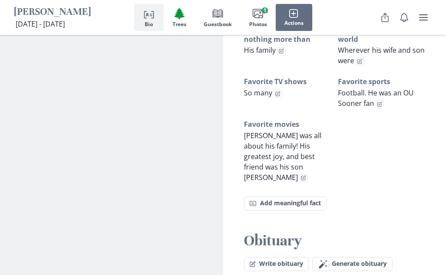
scroll to position [887, 0]
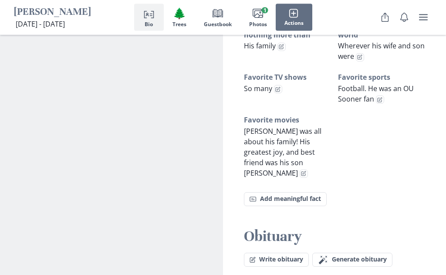
click at [371, 256] on span "Generate obituary" at bounding box center [359, 259] width 55 height 7
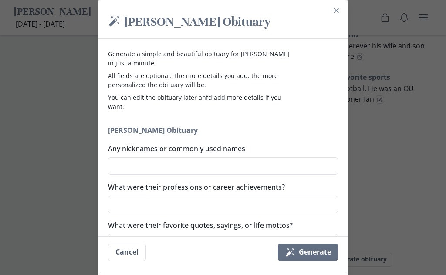
click at [317, 261] on button "Magic wand Generate" at bounding box center [308, 252] width 60 height 17
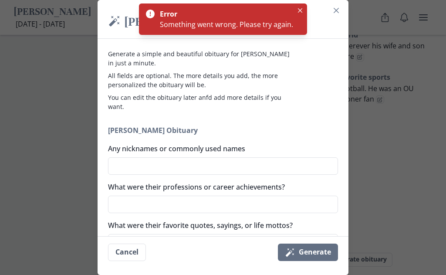
click at [302, 9] on button "Close" at bounding box center [300, 10] width 10 height 10
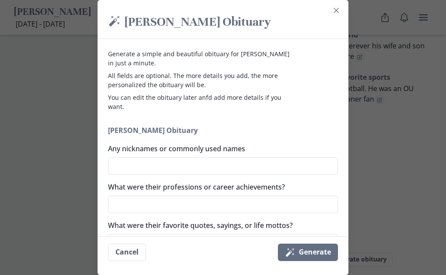
click at [341, 7] on button "Close" at bounding box center [336, 10] width 14 height 14
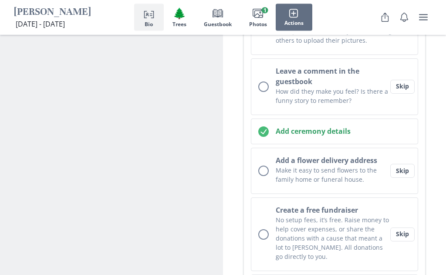
scroll to position [309, 0]
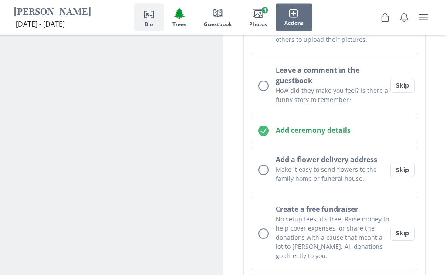
click at [269, 163] on button "Add a flower delivery address Make it easy to send flowers to the family home o…" at bounding box center [334, 170] width 167 height 46
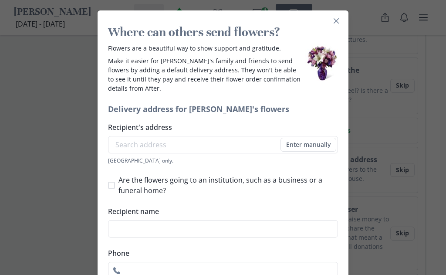
click at [238, 142] on input "Recipient's address" at bounding box center [223, 144] width 230 height 17
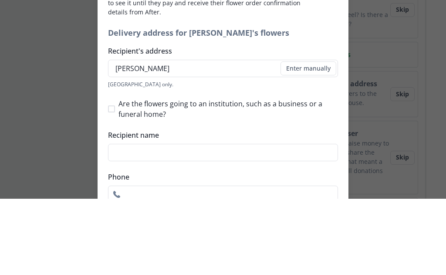
scroll to position [385, 0]
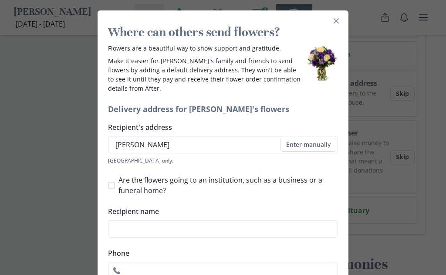
click at [112, 188] on span at bounding box center [111, 185] width 7 height 7
click at [108, 186] on input "Are the flowers going to an institution, such as a business or a funeral home?" at bounding box center [108, 185] width 0 height 0
click at [283, 226] on input "Institution name" at bounding box center [229, 221] width 220 height 17
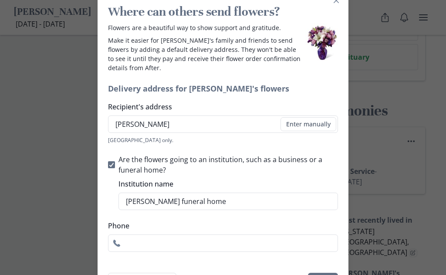
scroll to position [37, 0]
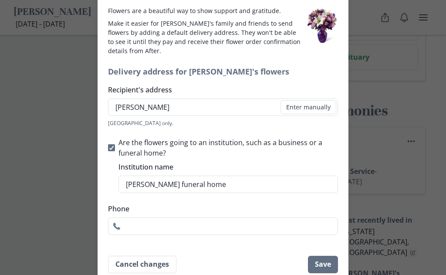
click at [326, 268] on button "Save" at bounding box center [323, 264] width 30 height 17
click at [245, 109] on input "[PERSON_NAME]" at bounding box center [223, 106] width 230 height 17
click at [329, 266] on button "Save" at bounding box center [323, 264] width 30 height 17
click at [230, 107] on input "Recipient's address" at bounding box center [223, 106] width 230 height 17
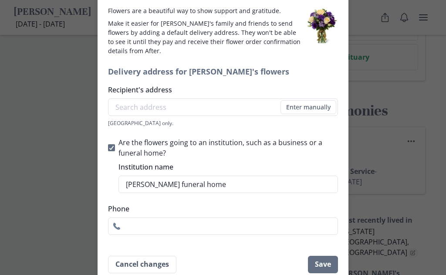
scroll to position [538, 0]
click at [232, 123] on li "[STREET_ADDRESS][US_STATE]" at bounding box center [223, 123] width 229 height 14
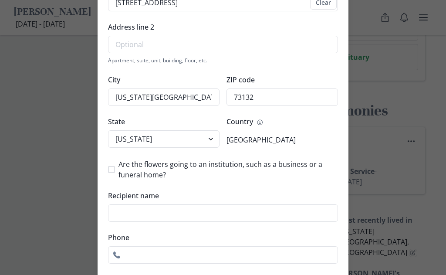
scroll to position [153, 0]
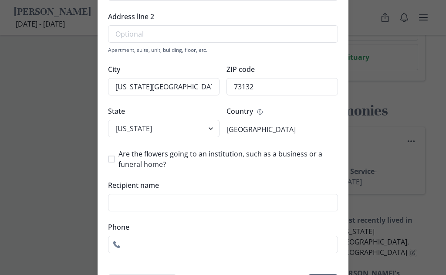
click at [116, 159] on label "Are the flowers going to an institution, such as a business or a funeral home?" at bounding box center [223, 159] width 230 height 21
click at [108, 159] on input "Are the flowers going to an institution, such as a business or a funeral home?" at bounding box center [108, 159] width 0 height 0
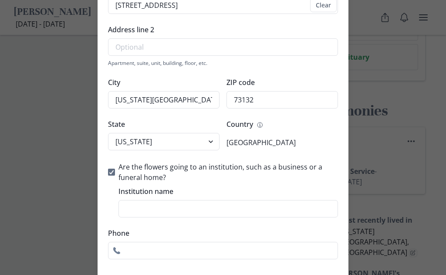
click at [241, 208] on input "Institution name" at bounding box center [229, 208] width 220 height 17
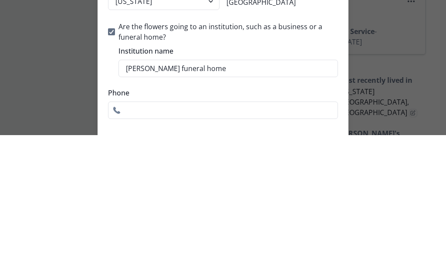
scroll to position [679, 0]
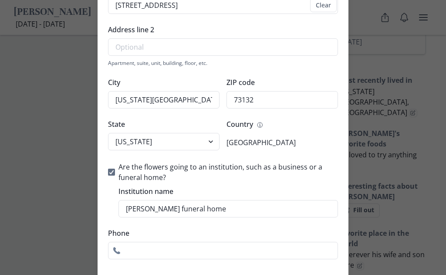
click at [228, 248] on input "Phone" at bounding box center [223, 250] width 230 height 17
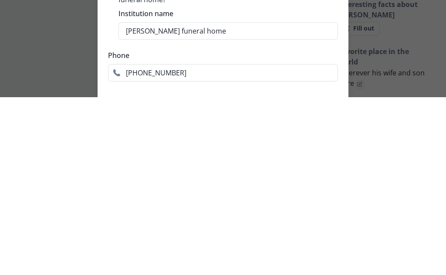
scroll to position [860, 0]
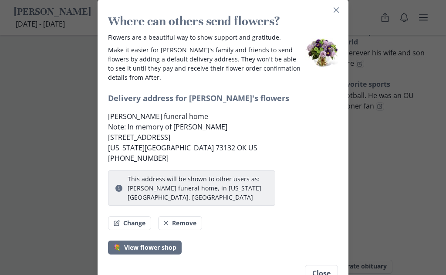
scroll to position [0, 0]
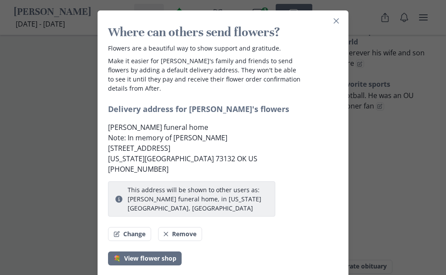
click at [340, 20] on button "Close" at bounding box center [336, 21] width 14 height 14
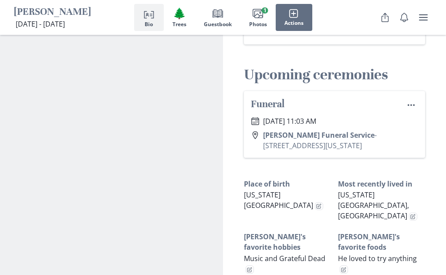
scroll to position [556, 0]
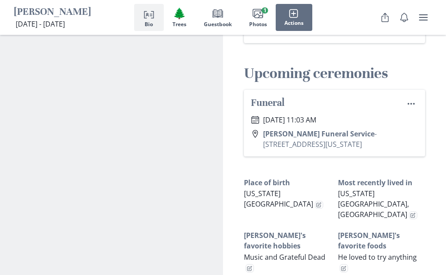
click at [316, 115] on p "[DATE] 11:03 AM" at bounding box center [289, 120] width 53 height 10
click at [411, 103] on circle "Ceremony options" at bounding box center [412, 104] width 2 height 2
click at [401, 104] on button "Edit" at bounding box center [396, 107] width 44 height 14
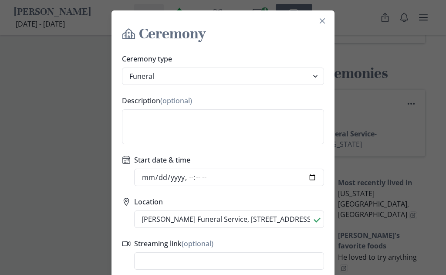
click at [303, 175] on input "Start date & time" at bounding box center [229, 177] width 190 height 17
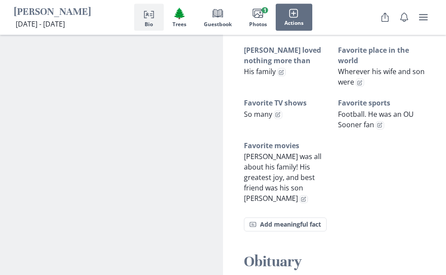
scroll to position [843, 0]
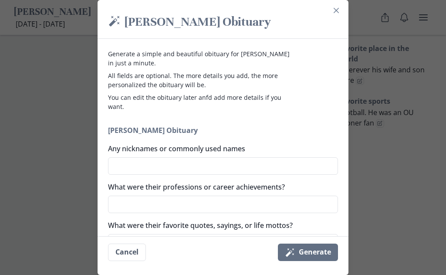
click at [276, 207] on textarea "What were their professions or career achievements?" at bounding box center [223, 204] width 230 height 17
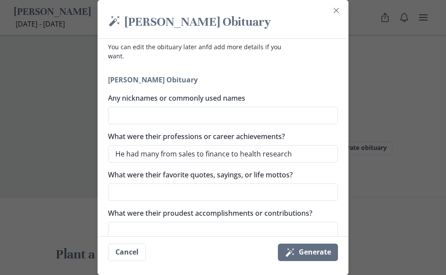
scroll to position [56, 0]
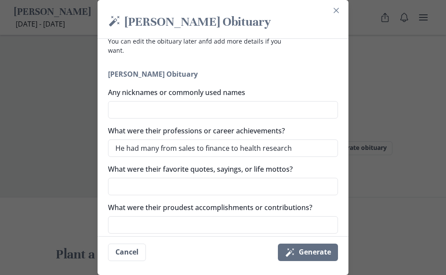
click at [295, 186] on textarea "What were their favorite quotes, sayings, or life mottos?" at bounding box center [223, 186] width 230 height 17
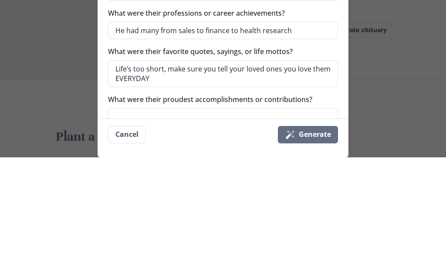
scroll to position [1096, 0]
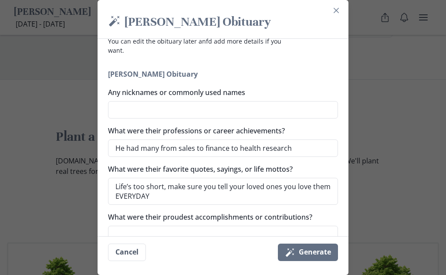
click at [283, 230] on textarea "What were their proudest accomplishments or contributions?" at bounding box center [223, 234] width 230 height 17
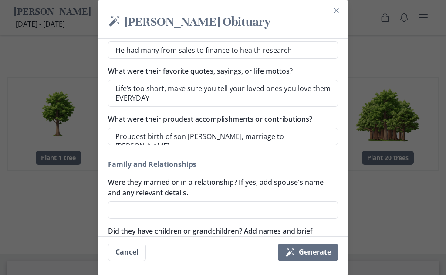
scroll to position [163, 0]
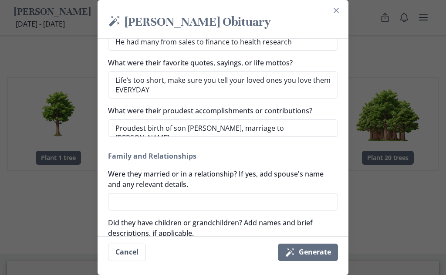
click at [283, 202] on textarea "Were they married or in a relationship? If yes, add spouse's name and any relev…" at bounding box center [223, 201] width 230 height 17
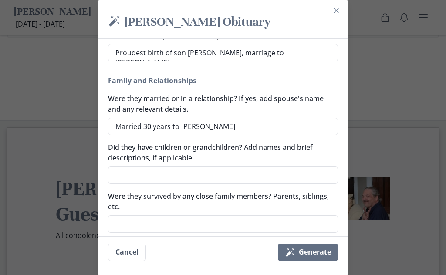
scroll to position [244, 0]
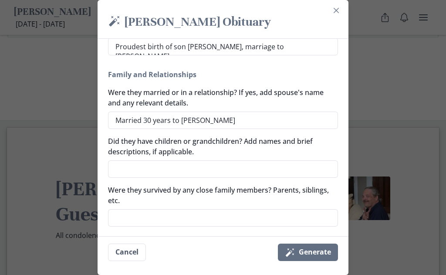
click at [275, 171] on textarea "Did they have children or grandchildren? Add names and brief descriptions, if a…" at bounding box center [223, 168] width 230 height 17
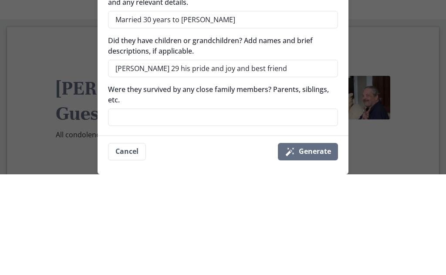
scroll to position [1496, 0]
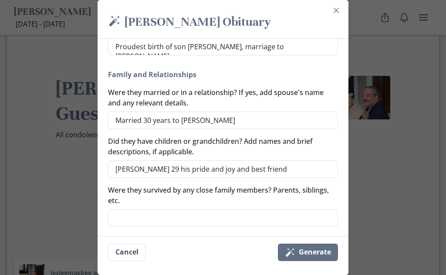
click at [287, 213] on textarea "Were they survived by any close family members? Parents, siblings, etc." at bounding box center [223, 217] width 230 height 17
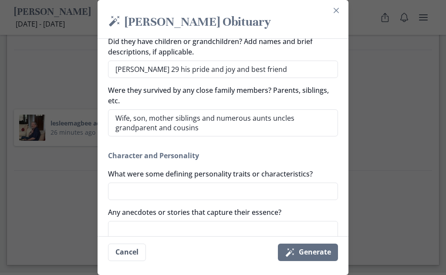
scroll to position [345, 0]
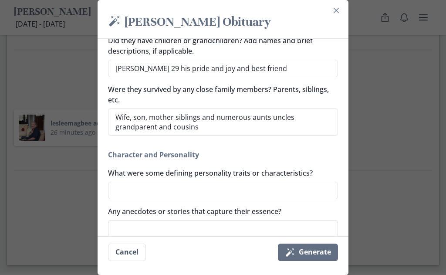
click at [289, 193] on textarea "What were some defining personality traits or characteristics?" at bounding box center [223, 190] width 230 height 17
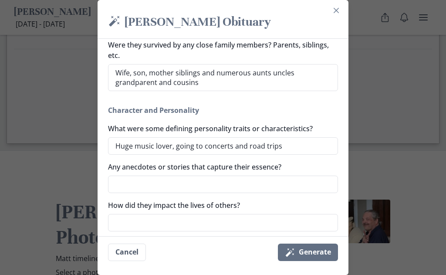
scroll to position [394, 0]
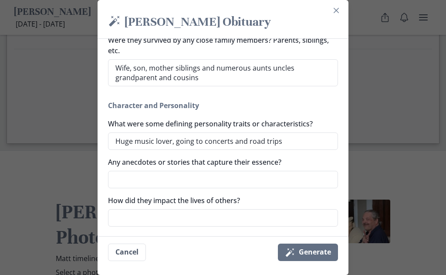
click at [291, 179] on textarea "Any anecdotes or stories that capture their essence?" at bounding box center [223, 179] width 230 height 17
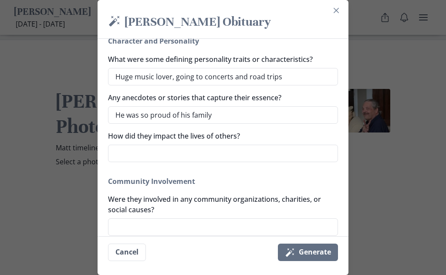
scroll to position [459, 0]
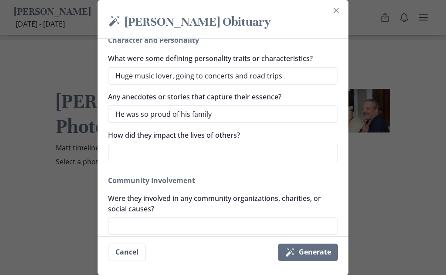
click at [294, 156] on textarea "How did they impact the lives of others?" at bounding box center [223, 152] width 230 height 17
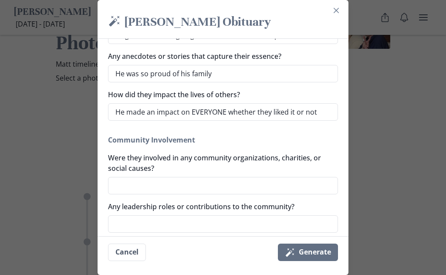
scroll to position [502, 0]
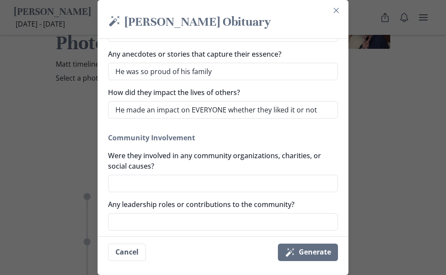
click at [262, 185] on textarea "Were they involved in any community organizations, charities, or social causes?" at bounding box center [223, 183] width 230 height 17
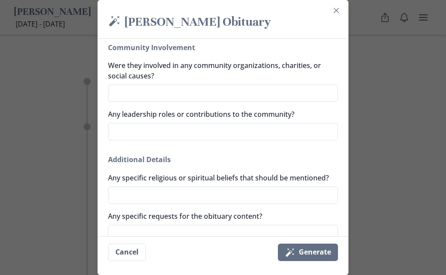
scroll to position [596, 0]
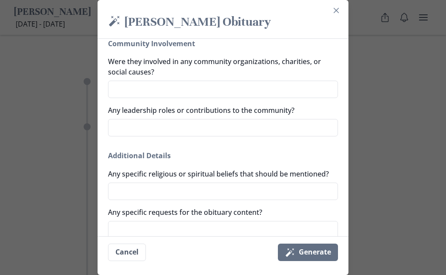
click at [294, 195] on textarea "Any specific religious or spiritual beliefs that should be mentioned?" at bounding box center [223, 191] width 230 height 17
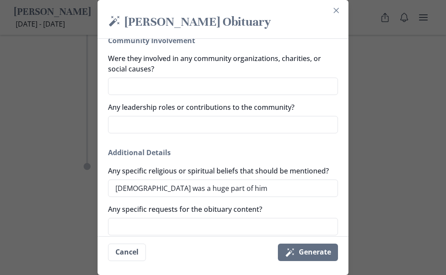
scroll to position [599, 0]
click at [274, 227] on textarea "Any specific requests for the obituary content?" at bounding box center [223, 226] width 230 height 17
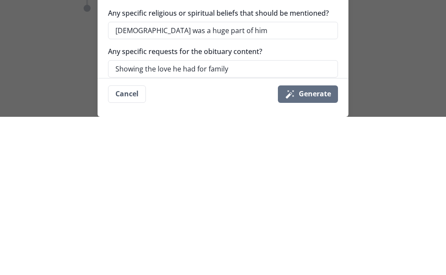
scroll to position [2357, 0]
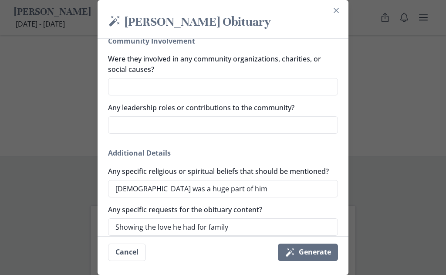
click at [312, 261] on button "Magic wand Generate" at bounding box center [308, 252] width 60 height 17
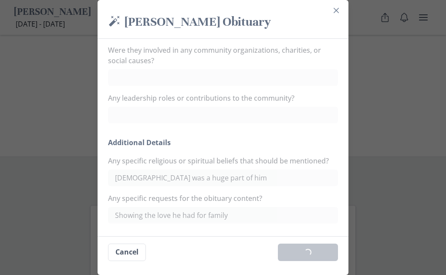
scroll to position [587, 0]
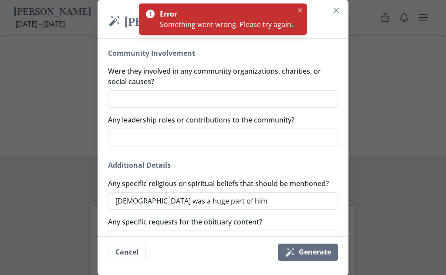
click at [301, 7] on button "Close" at bounding box center [300, 10] width 10 height 10
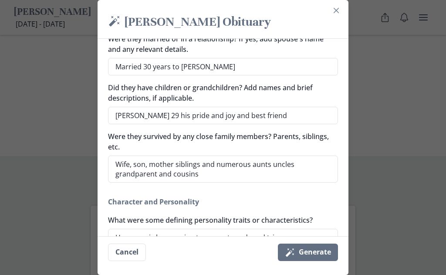
click at [339, 9] on button "Close" at bounding box center [336, 10] width 14 height 14
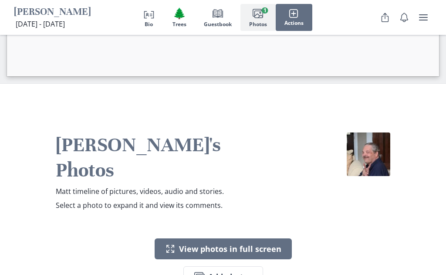
scroll to position [1846, 0]
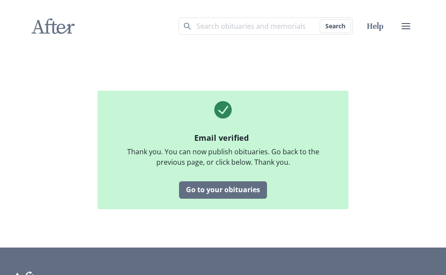
click at [241, 199] on link "Go to your obituaries" at bounding box center [223, 189] width 88 height 17
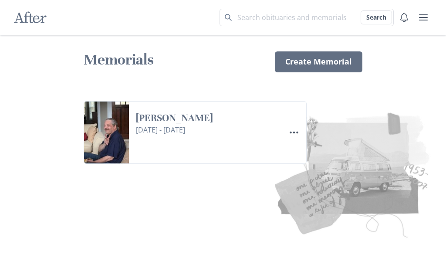
click at [335, 62] on link "Create Memorial" at bounding box center [319, 61] width 88 height 21
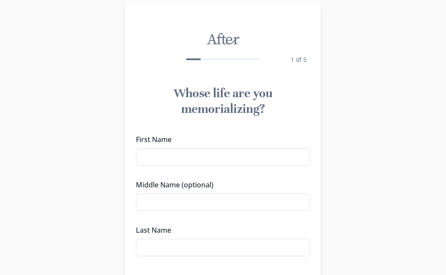
scroll to position [13, 0]
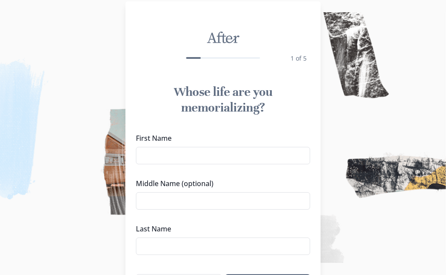
click at [265, 158] on input "First Name" at bounding box center [223, 155] width 174 height 17
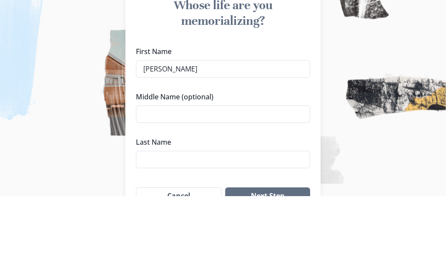
scroll to position [24, 0]
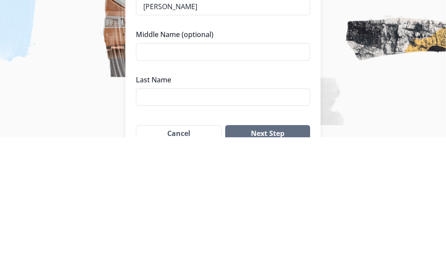
type input "[PERSON_NAME]"
click at [238, 226] on input "Last Name" at bounding box center [223, 234] width 174 height 17
type input "[PERSON_NAME]"
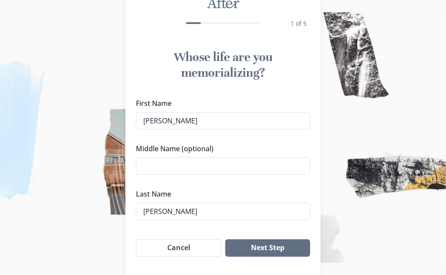
click at [274, 251] on button "Next Step" at bounding box center [267, 247] width 85 height 17
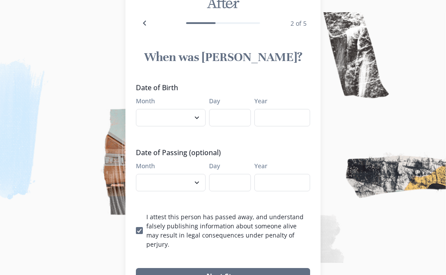
click at [196, 114] on select "January February March April May June July August September October November De…" at bounding box center [171, 117] width 70 height 17
select select "8"
click at [239, 120] on input "Day" at bounding box center [230, 117] width 42 height 17
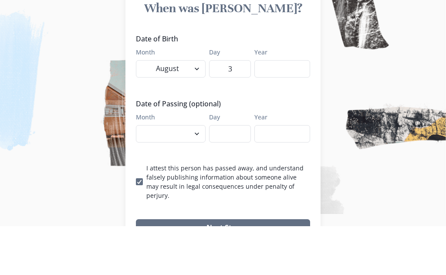
type input "3"
click at [294, 109] on input "Year" at bounding box center [283, 117] width 56 height 17
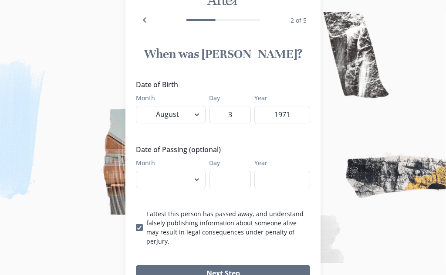
type input "1971"
click at [197, 177] on select "January February March April May June July August September October November De…" at bounding box center [171, 179] width 70 height 17
select select "10"
click at [235, 183] on input "Day" at bounding box center [230, 179] width 42 height 17
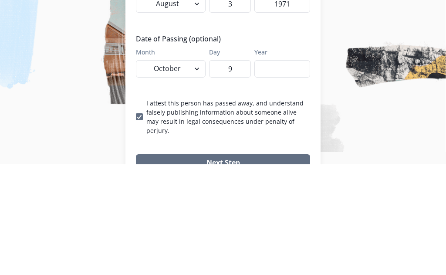
type input "9"
click at [291, 171] on input "Year" at bounding box center [283, 179] width 56 height 17
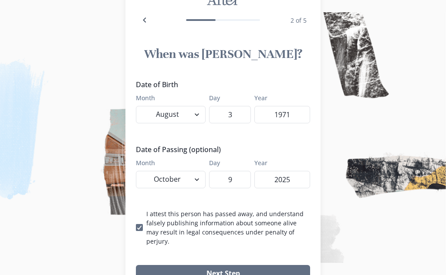
type input "2025"
click at [232, 265] on button "Next Step" at bounding box center [223, 273] width 174 height 17
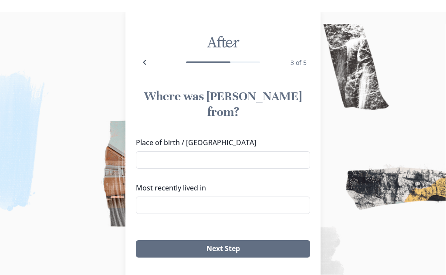
scroll to position [8, 0]
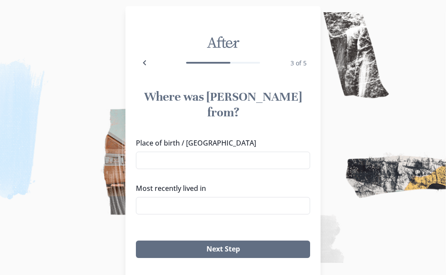
click at [260, 152] on input "Place of birth / [GEOGRAPHIC_DATA]" at bounding box center [223, 160] width 174 height 17
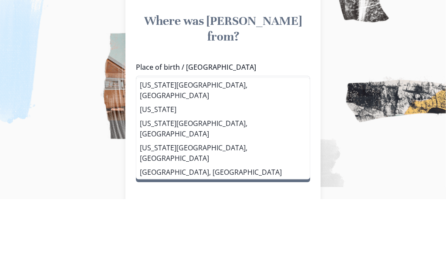
click at [212, 154] on li "[US_STATE][GEOGRAPHIC_DATA], [GEOGRAPHIC_DATA]" at bounding box center [222, 166] width 173 height 24
type input "[US_STATE][GEOGRAPHIC_DATA], [GEOGRAPHIC_DATA]"
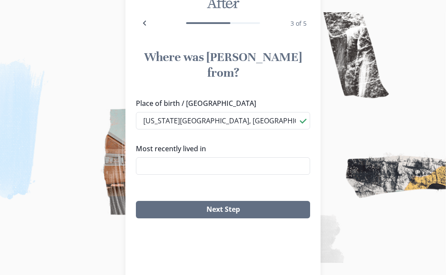
click at [250, 159] on input "Most recently lived in" at bounding box center [223, 165] width 174 height 17
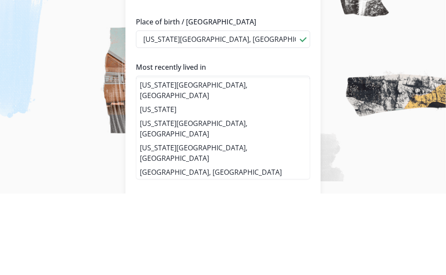
click at [216, 160] on li "[US_STATE][GEOGRAPHIC_DATA], [GEOGRAPHIC_DATA]" at bounding box center [222, 172] width 173 height 24
type input "[US_STATE][GEOGRAPHIC_DATA], [GEOGRAPHIC_DATA]"
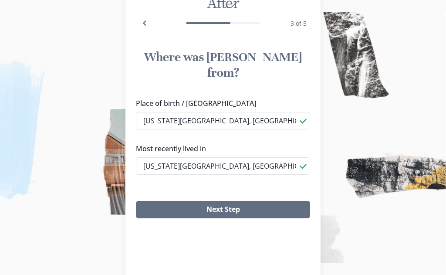
click at [267, 201] on button "Next Step" at bounding box center [223, 209] width 174 height 17
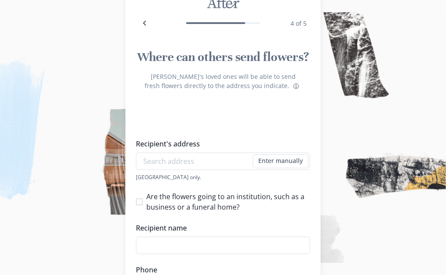
click at [216, 158] on input "Recipient's address" at bounding box center [223, 161] width 174 height 17
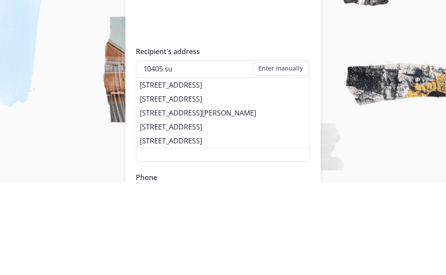
click at [262, 184] on li "10405 Sunset Boulevard, The Village, OK" at bounding box center [222, 191] width 173 height 14
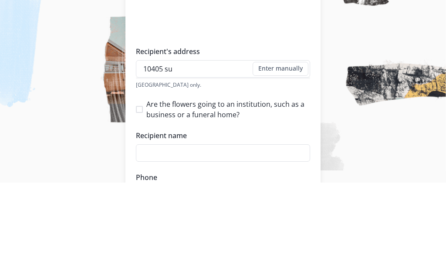
type input "10405 Sunset Boulevard, The Village, OK"
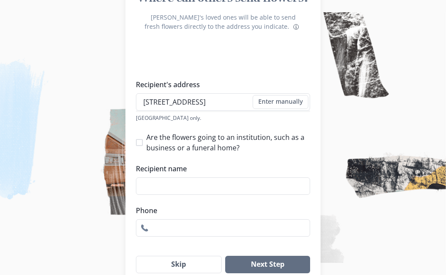
type input "1"
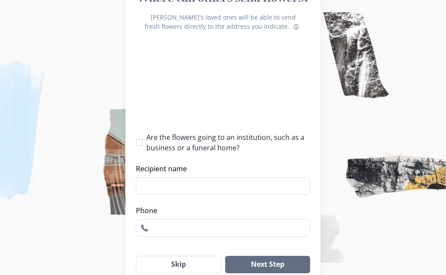
select select "OK"
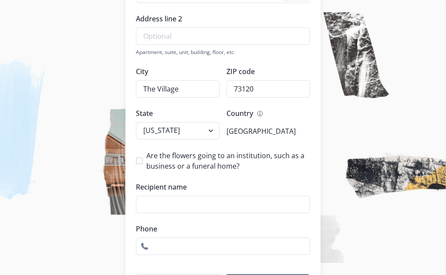
scroll to position [233, 0]
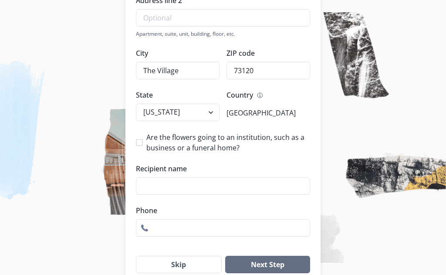
click at [286, 264] on button "Next Step" at bounding box center [267, 264] width 85 height 17
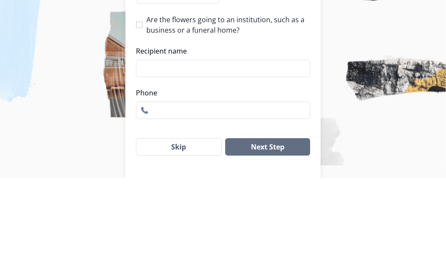
scroll to position [273, 0]
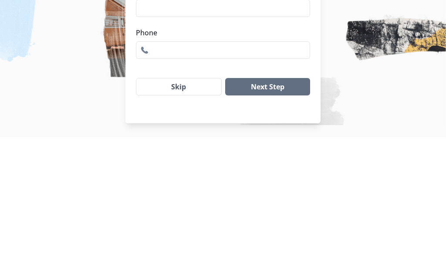
click at [284, 216] on button "Next Step" at bounding box center [267, 224] width 85 height 17
click at [194, 216] on button "Skip" at bounding box center [179, 224] width 86 height 17
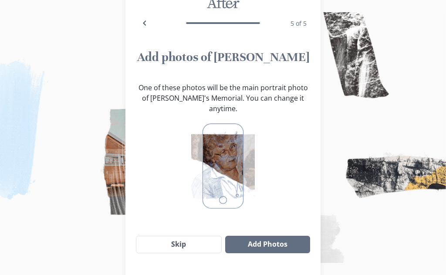
click at [144, 22] on icon "Back" at bounding box center [144, 22] width 3 height 5
select select "OK"
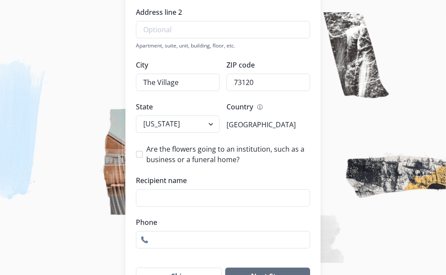
scroll to position [233, 0]
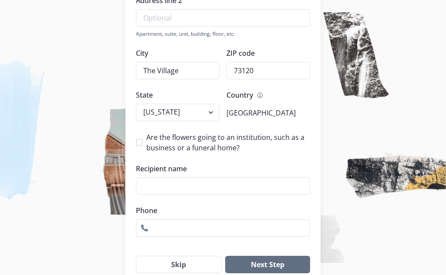
click at [261, 187] on input "Recipient name" at bounding box center [223, 185] width 174 height 17
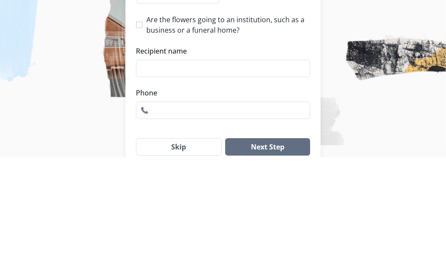
type input "Leslee Magbee"
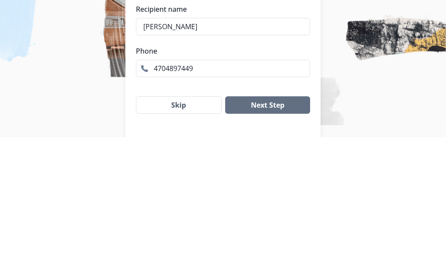
type input "4704897449"
click at [271, 234] on button "Next Step" at bounding box center [267, 242] width 85 height 17
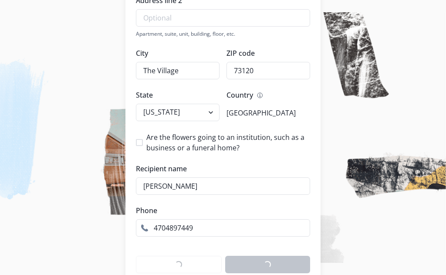
scroll to position [48, 0]
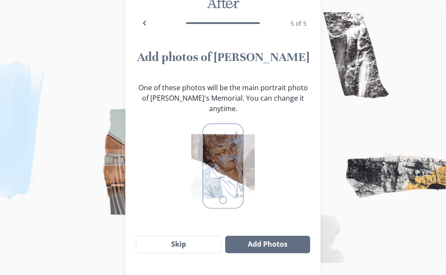
click at [236, 163] on img at bounding box center [222, 166] width 63 height 91
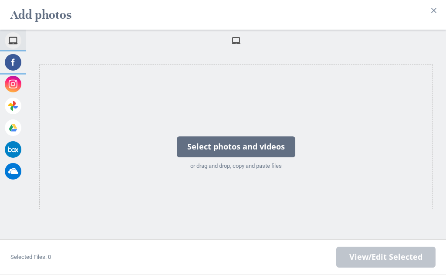
click at [14, 71] on span at bounding box center [13, 62] width 17 height 17
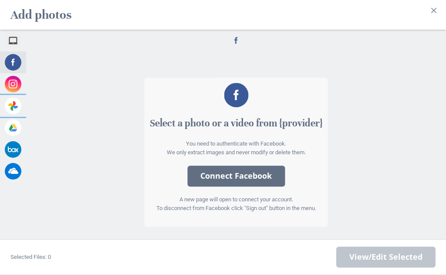
click at [61, 110] on span "Google Photos" at bounding box center [46, 106] width 36 height 8
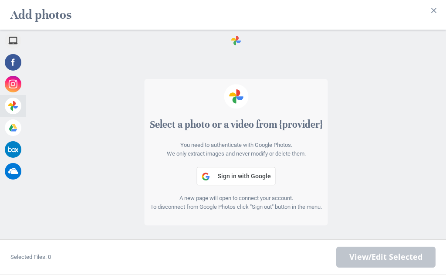
click at [248, 180] on span "Sign in with Google" at bounding box center [244, 176] width 53 height 7
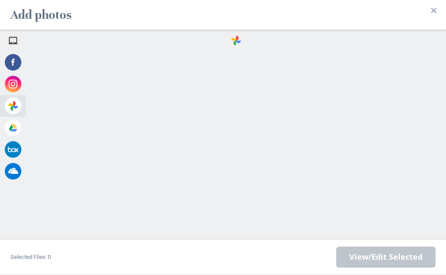
scroll to position [88, 0]
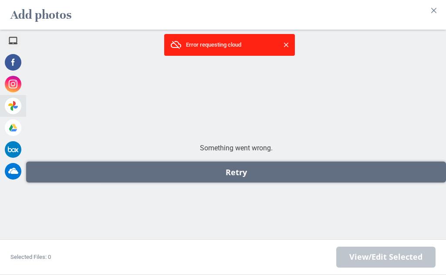
click at [239, 177] on div "Retry" at bounding box center [236, 172] width 420 height 21
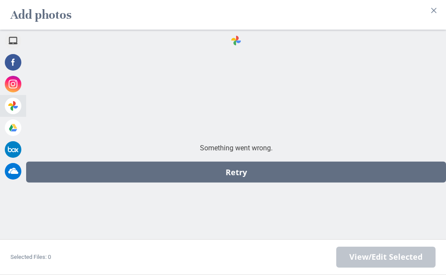
click at [236, 39] on span at bounding box center [236, 41] width 10 height 10
click at [268, 147] on div "Something went wrong." at bounding box center [236, 148] width 420 height 10
click at [12, 59] on span at bounding box center [13, 62] width 17 height 17
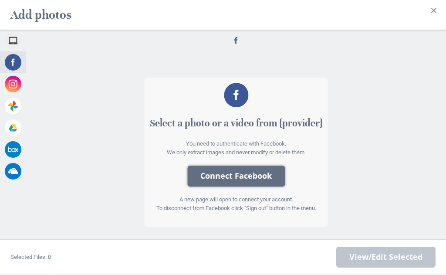
click at [256, 179] on button "Connect Facebook" at bounding box center [236, 176] width 98 height 21
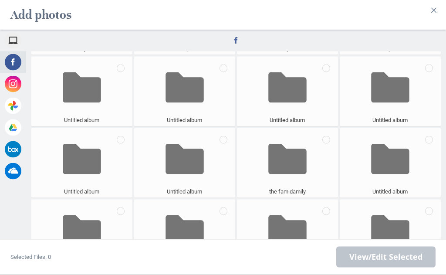
scroll to position [48, 0]
click at [401, 259] on span at bounding box center [390, 231] width 39 height 58
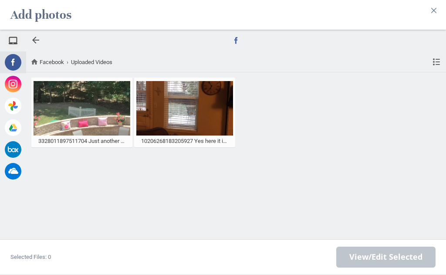
click at [40, 45] on div at bounding box center [36, 40] width 10 height 10
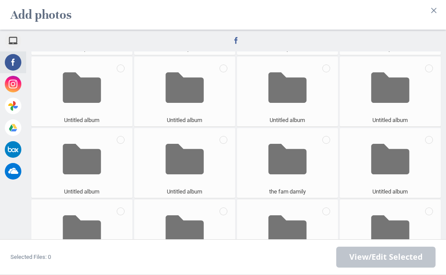
scroll to position [92, 0]
click at [312, 267] on div "Untitled album" at bounding box center [287, 235] width 101 height 70
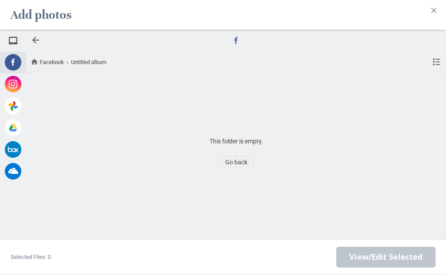
click at [39, 45] on div at bounding box center [36, 40] width 10 height 10
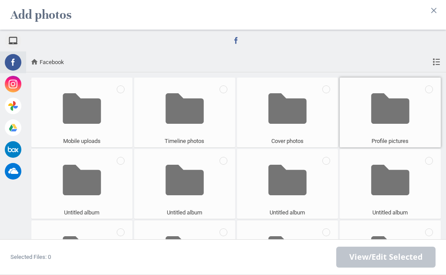
click at [392, 137] on span at bounding box center [390, 109] width 39 height 58
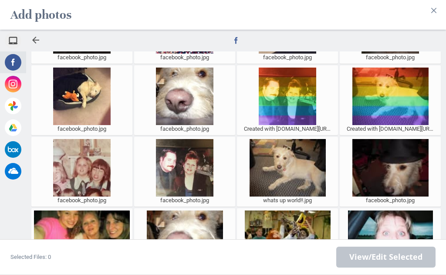
click at [34, 45] on div at bounding box center [36, 40] width 10 height 10
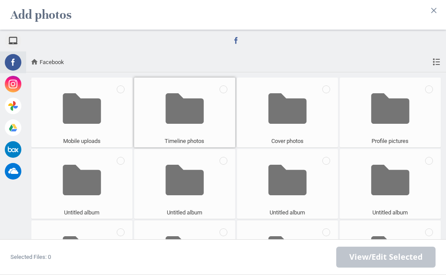
click at [202, 137] on span at bounding box center [185, 109] width 39 height 58
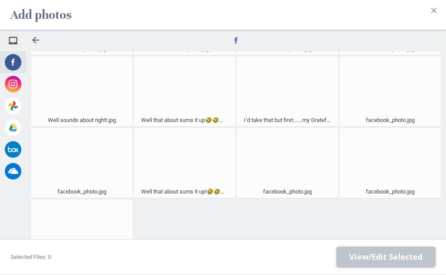
scroll to position [307, 0]
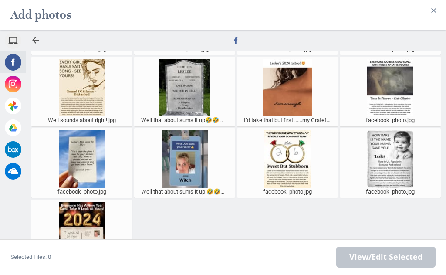
click at [40, 45] on div at bounding box center [36, 40] width 10 height 10
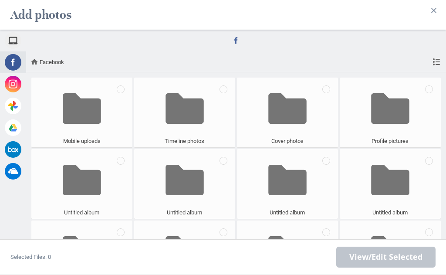
scroll to position [0, 0]
click at [97, 137] on span at bounding box center [82, 109] width 39 height 58
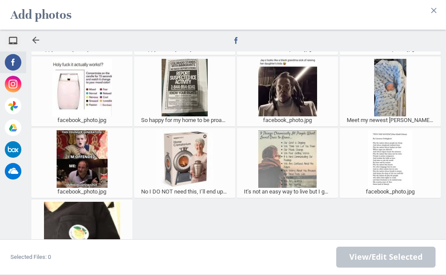
click at [38, 45] on div at bounding box center [36, 40] width 10 height 10
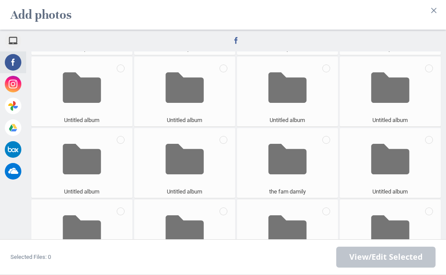
scroll to position [92, 0]
click at [388, 259] on span at bounding box center [390, 231] width 39 height 58
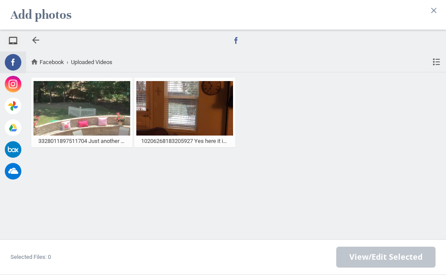
click at [39, 45] on div at bounding box center [36, 40] width 10 height 10
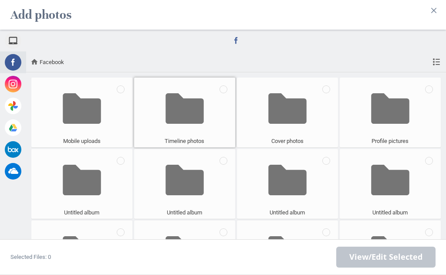
click at [193, 118] on span at bounding box center [185, 109] width 39 height 58
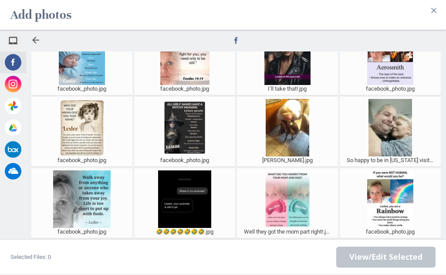
scroll to position [624, 0]
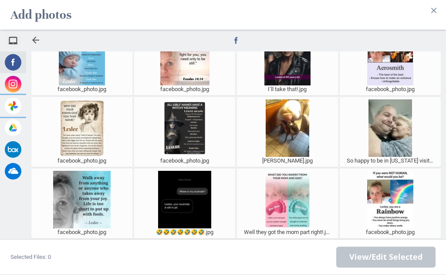
click at [17, 114] on span at bounding box center [13, 106] width 17 height 17
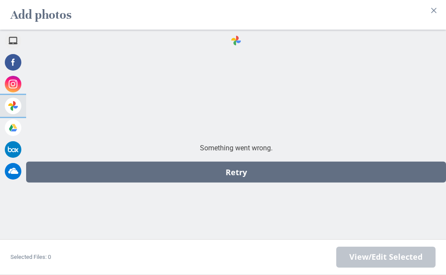
scroll to position [0, 0]
click at [246, 175] on div "Retry" at bounding box center [236, 172] width 420 height 21
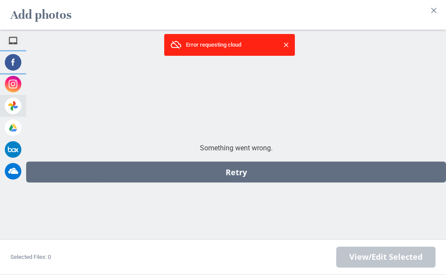
click at [18, 61] on span at bounding box center [13, 62] width 17 height 17
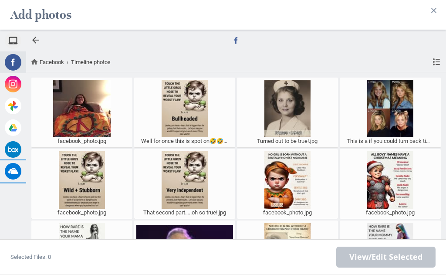
click at [44, 171] on span "OneDrive" at bounding box center [39, 171] width 23 height 8
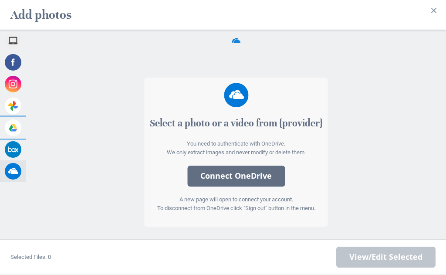
click at [57, 132] on span "Google Drive" at bounding box center [43, 128] width 31 height 8
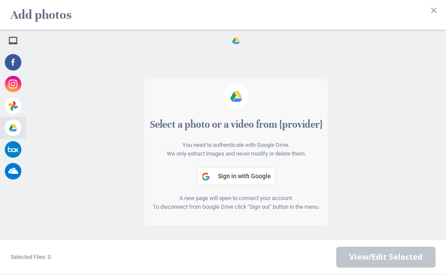
click at [251, 177] on span "Sign in with Google" at bounding box center [244, 176] width 53 height 7
click at [17, 39] on span at bounding box center [13, 40] width 17 height 17
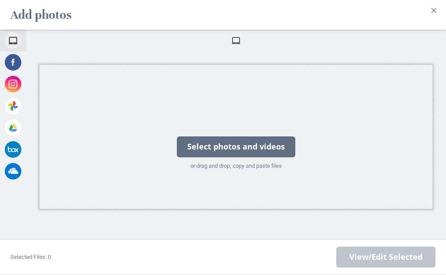
click at [262, 148] on div "Select photos and videos" at bounding box center [236, 146] width 119 height 21
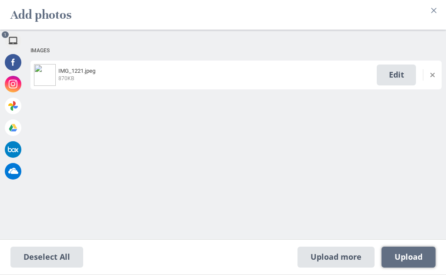
click at [418, 259] on span "Upload 1" at bounding box center [409, 257] width 28 height 10
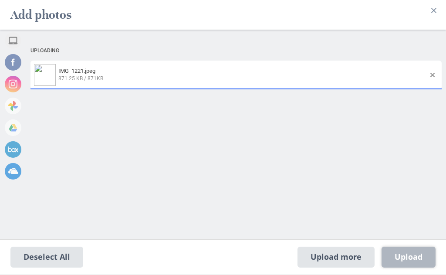
select select "2022"
select select "11"
select select "24"
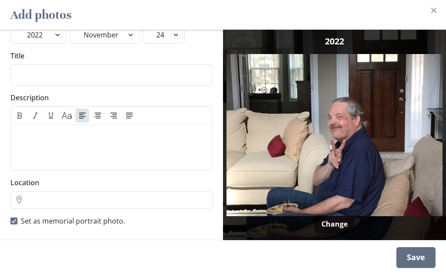
scroll to position [49, 0]
click at [416, 258] on div "Save" at bounding box center [416, 257] width 39 height 21
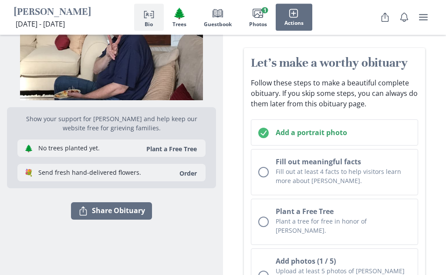
scroll to position [86, 0]
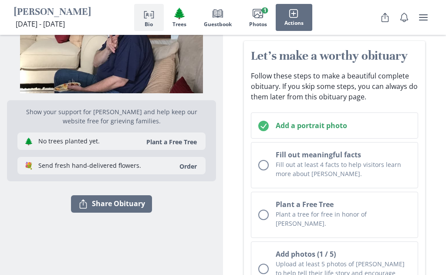
click at [269, 155] on button "Fill out meaningful facts Fill out at least 4 facts to help visitors learn more…" at bounding box center [334, 165] width 167 height 46
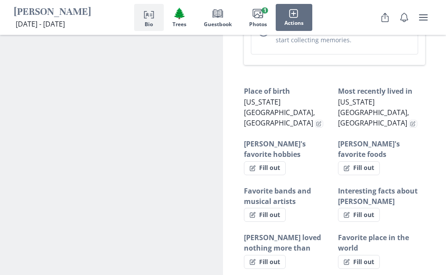
scroll to position [595, 0]
click at [281, 161] on button "Fill out" at bounding box center [265, 168] width 42 height 14
select select "[PERSON_NAME]'s favorite hobbies"
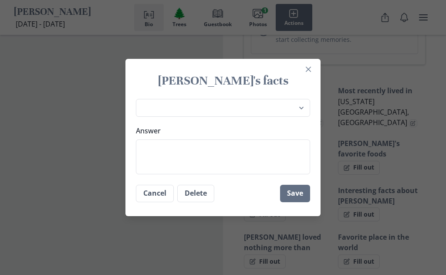
click at [249, 174] on textarea "Answer" at bounding box center [223, 156] width 174 height 35
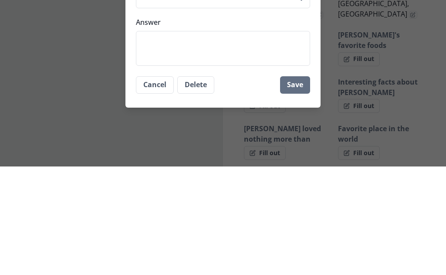
type textarea "M"
type textarea "x"
type textarea "Mu"
type textarea "x"
type textarea "Mus"
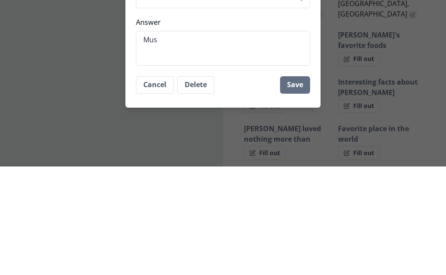
type textarea "x"
type textarea "Musi"
type textarea "x"
type textarea "Music"
type textarea "x"
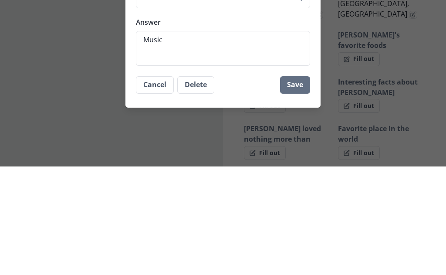
type textarea "Music/"
type textarea "x"
type textarea "Music"
type textarea "x"
type textarea "Music"
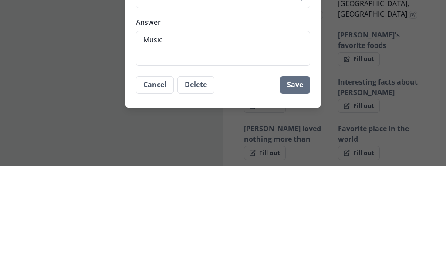
type textarea "x"
type textarea "Music t"
type textarea "x"
type textarea "Music th"
type textarea "x"
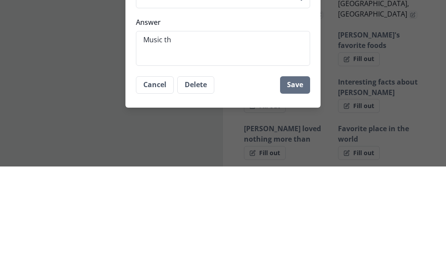
type textarea "Music the"
type textarea "x"
type textarea "Music the"
type textarea "x"
type textarea "Music the g"
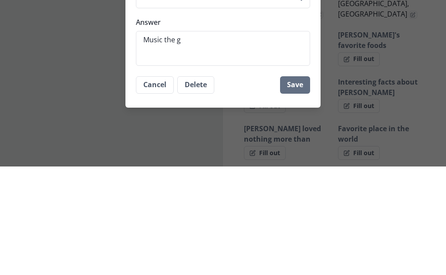
type textarea "x"
type textarea "Music the gr"
type textarea "x"
type textarea "Music the gra"
type textarea "x"
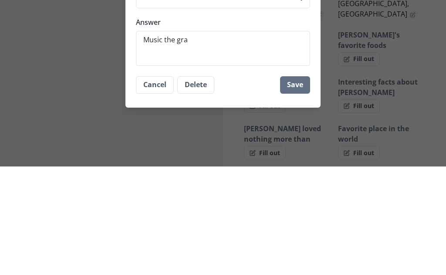
type textarea "Music the grat"
type textarea "x"
type textarea "Music the grate"
type textarea "x"
type textarea "Music the gratef"
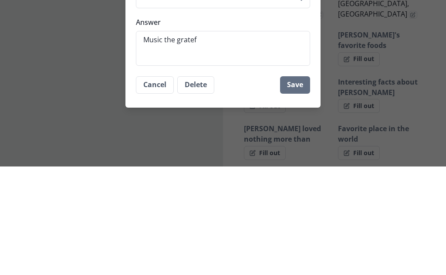
type textarea "x"
type textarea "Music the gratefu"
type textarea "x"
type textarea "Music the grateful"
type textarea "x"
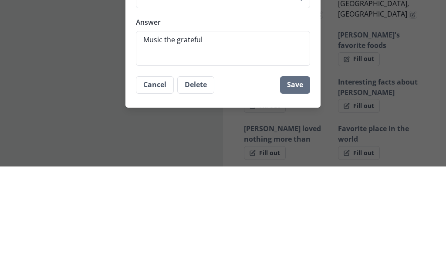
type textarea "Music the grateful"
type textarea "x"
type textarea "Music the grateful d"
type textarea "x"
type textarea "Music the grateful de"
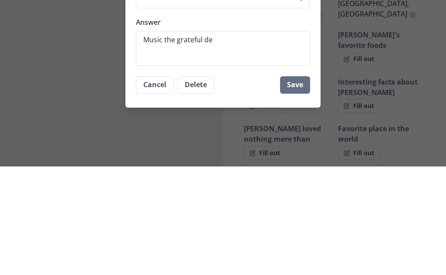
type textarea "x"
type textarea "Music the grateful dea"
type textarea "x"
type textarea "Music the grateful dead"
type textarea "x"
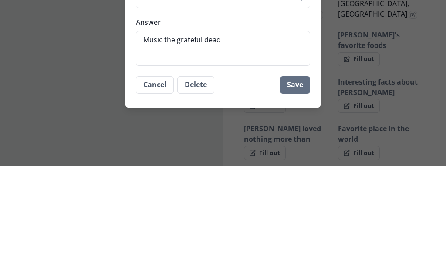
type textarea "Music the grateful dead"
type textarea "x"
type textarea "Music the grateful dead b"
type textarea "x"
type textarea "Music the grateful dead ba"
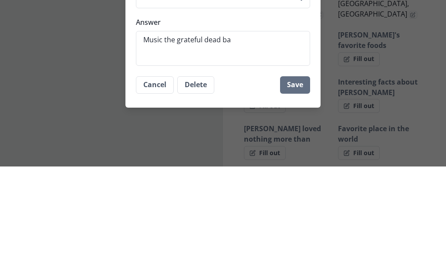
type textarea "x"
type textarea "Music the grateful dead ban"
type textarea "x"
type textarea "Music the grateful dead band"
type textarea "x"
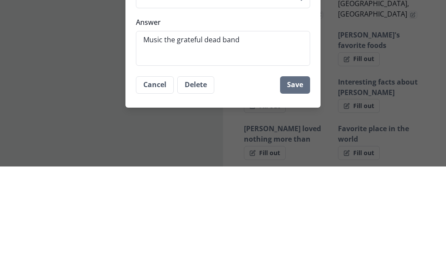
type textarea "Music the grateful dead band"
type textarea "x"
type textarea "Music the grateful dead band g"
type textarea "x"
type textarea "Music the grateful dead band go"
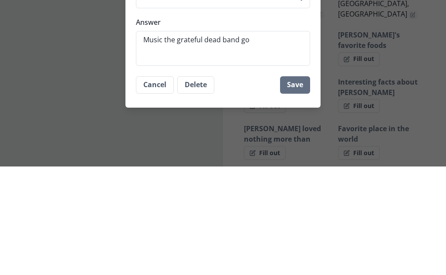
type textarea "x"
type textarea "Music the grateful dead band goi"
type textarea "x"
type textarea "Music the grateful dead band goin"
type textarea "x"
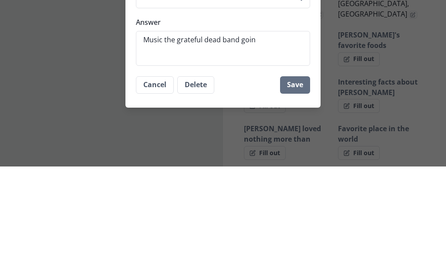
type textarea "Music the grateful dead band going"
type textarea "x"
type textarea "Music the grateful dead band going"
type textarea "x"
type textarea "Music the grateful dead band going t"
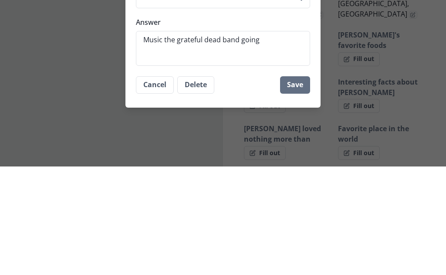
type textarea "x"
type textarea "Music the grateful dead band going to"
type textarea "x"
type textarea "Music the grateful dead band going to"
type textarea "x"
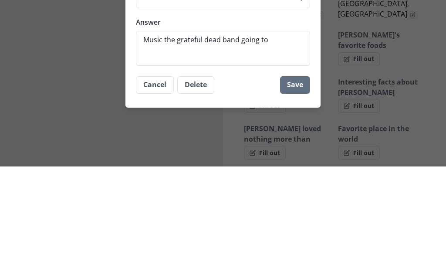
type textarea "Music the grateful dead band going to c"
type textarea "x"
type textarea "Music the grateful dead band going to co"
type textarea "x"
type textarea "Music the grateful dead band going to con"
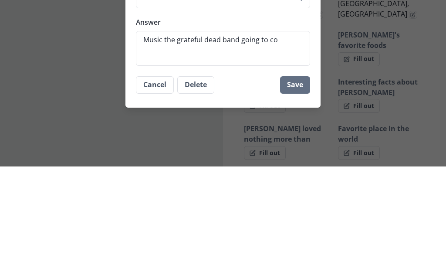
type textarea "x"
type textarea "Music the grateful dead band going to conc"
type textarea "x"
type textarea "Music the grateful dead band going to conce"
type textarea "x"
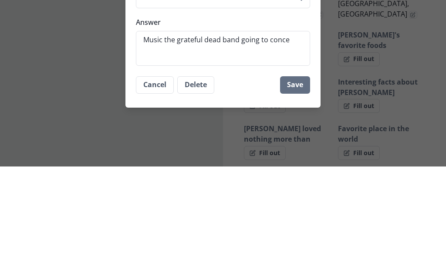
type textarea "Music the grateful dead band going to concet"
type textarea "x"
type textarea "Music the grateful dead band going to conce"
type textarea "x"
type textarea "Music the grateful dead band going to concer"
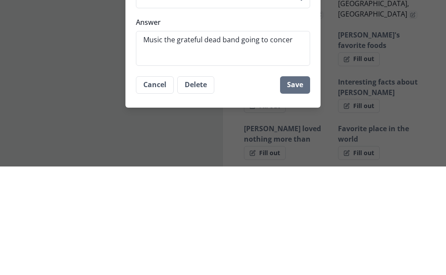
type textarea "x"
type textarea "Music the grateful dead band going to concert"
type textarea "x"
type textarea "Music the grateful dead band going to concerts"
type textarea "x"
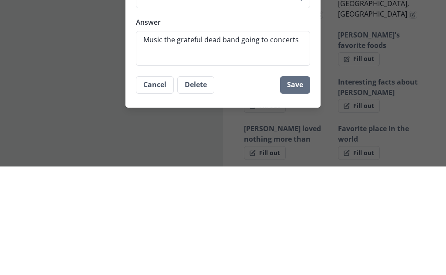
type textarea "Music the grateful dead band going to concerts,"
type textarea "x"
type textarea "Music the grateful dead band going to concerts,"
type textarea "x"
type textarea "Music the grateful dead band going to concerts, s"
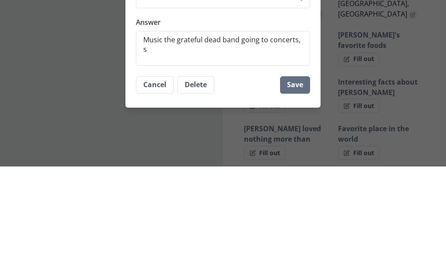
type textarea "x"
type textarea "Music the grateful dead band going to concerts, sp"
type textarea "x"
type textarea "Music the grateful dead band going to concerts, spe"
type textarea "x"
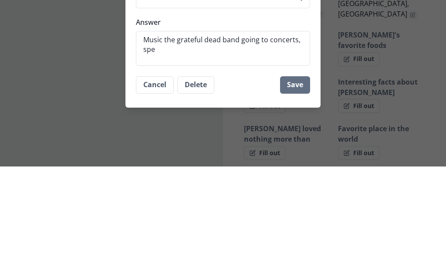
type textarea "Music the grateful dead band going to concerts, spen"
type textarea "x"
type textarea "Music the grateful dead band going to concerts, spend"
type textarea "x"
type textarea "Music the grateful dead band going to concerts, spendi"
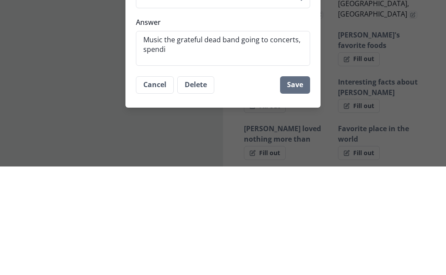
type textarea "x"
type textarea "Music the grateful dead band going to concerts, spendin"
type textarea "x"
type textarea "Music the grateful dead band going to concerts, spending"
type textarea "x"
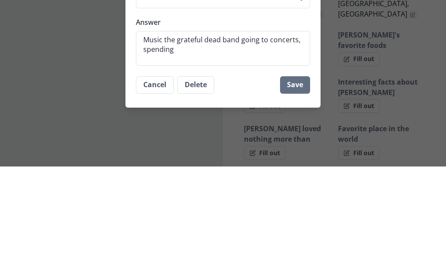
type textarea "Music the grateful dead band going to concerts, spending"
type textarea "x"
type textarea "Music the grateful dead band going to concerts, spending t"
type textarea "x"
type textarea "Music the grateful dead band going to concerts, spending ti"
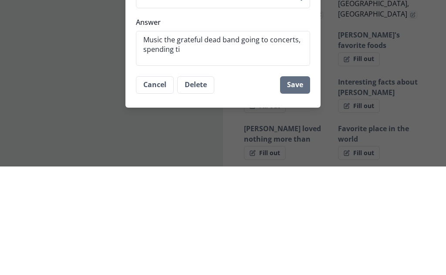
type textarea "x"
type textarea "Music the grateful dead band going to concerts, spending tim"
type textarea "x"
type textarea "Music the grateful dead band going to concerts, spending time"
type textarea "x"
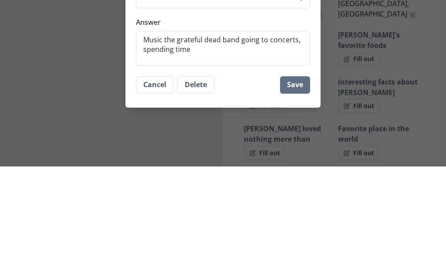
type textarea "Music the grateful dead band going to concerts, spending time"
type textarea "x"
type textarea "Music the grateful dead band going to concerts, spending time w"
type textarea "x"
type textarea "Music the grateful dead band going to concerts, spending time wi"
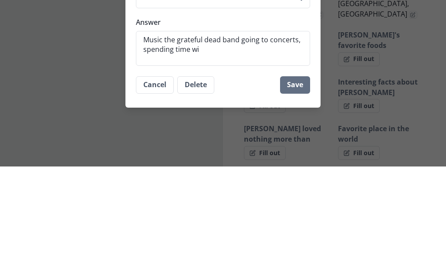
type textarea "x"
type textarea "Music the grateful dead band going to concerts, spending time wit"
type textarea "x"
type textarea "Music the grateful dead band going to concerts, spending time with"
type textarea "x"
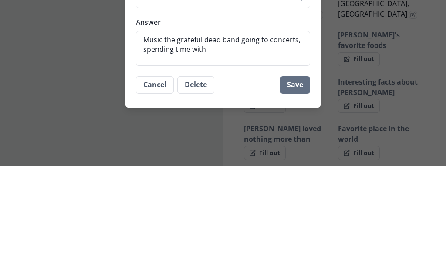
type textarea "Music the grateful dead band going to concerts, spending time with"
type textarea "x"
type textarea "Music the grateful dead band going to concerts, spending time with h"
type textarea "x"
type textarea "Music the grateful dead band going to concerts, spending time with hi"
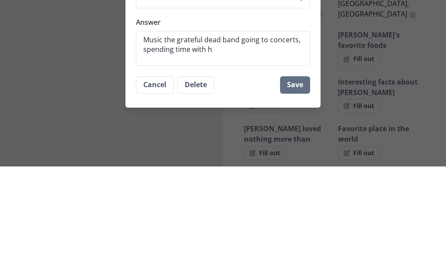
type textarea "x"
type textarea "Music the grateful dead band going to concerts, spending time with his"
type textarea "x"
type textarea "Music the grateful dead band going to concerts, spending time with his"
type textarea "x"
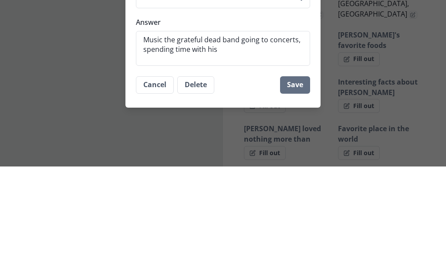
type textarea "Music the grateful dead band going to concerts, spending time with his s"
type textarea "x"
type textarea "Music the grateful dead band going to concerts, spending time with his so"
type textarea "x"
type textarea "Music the grateful dead band going to concerts, spending time with his son"
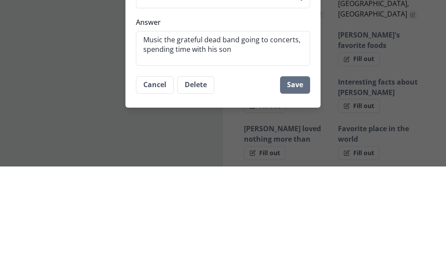
type textarea "x"
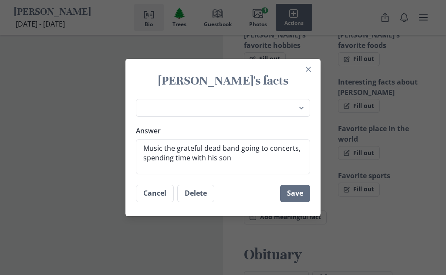
type textarea "Music the grateful dead band going to concerts, spending time with his son"
click at [299, 202] on button "Save" at bounding box center [295, 193] width 30 height 17
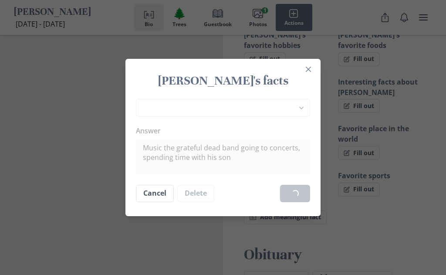
type textarea "x"
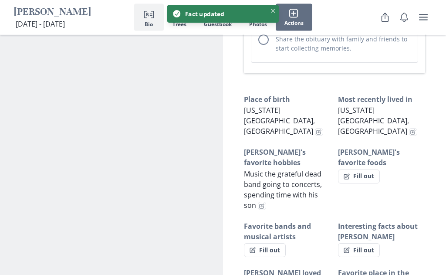
scroll to position [587, 0]
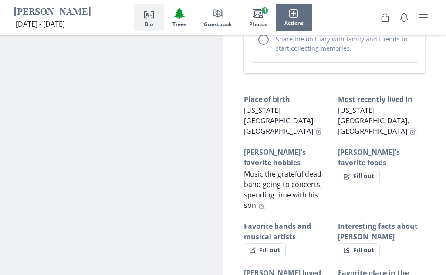
click at [370, 170] on button "Fill out" at bounding box center [359, 177] width 42 height 14
select select "[PERSON_NAME]'s favorite foods"
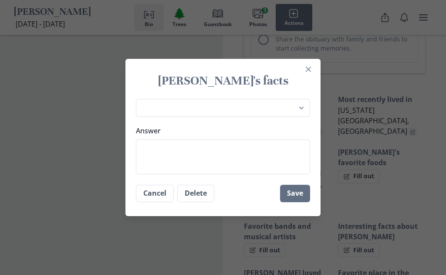
click at [234, 158] on textarea "Answer" at bounding box center [223, 156] width 174 height 35
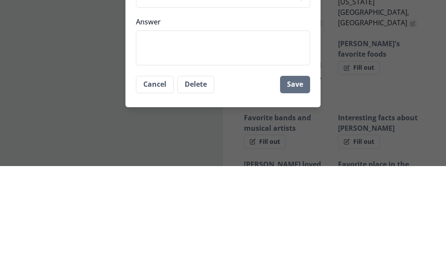
type textarea "x"
type textarea "T"
type textarea "x"
type textarea "The"
type textarea "x"
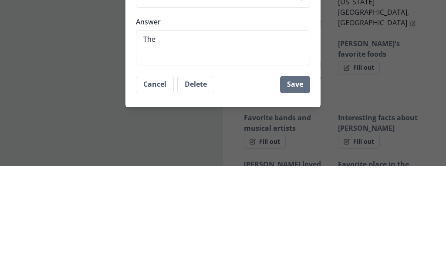
type textarea "Ther"
type textarea "x"
type textarea "There"
type textarea "x"
type textarea "Theres"
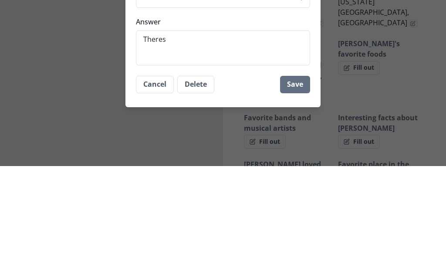
type textarea "x"
type textarea "Theres n"
type textarea "x"
type textarea "Theres no"
type textarea "x"
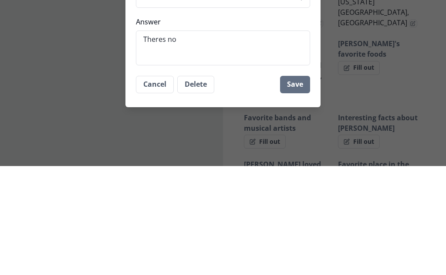
type textarea "Theres not"
type textarea "x"
type textarea "Theres noth"
type textarea "x"
type textarea "Theres nothin"
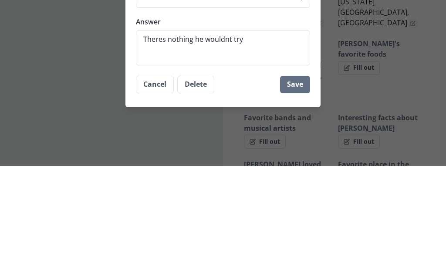
scroll to position [696, 0]
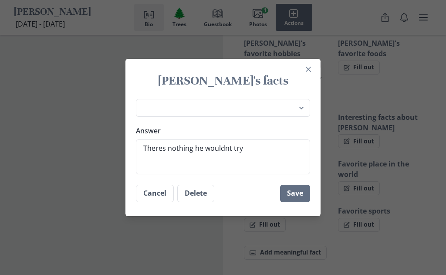
click at [303, 193] on button "Save" at bounding box center [295, 193] width 30 height 17
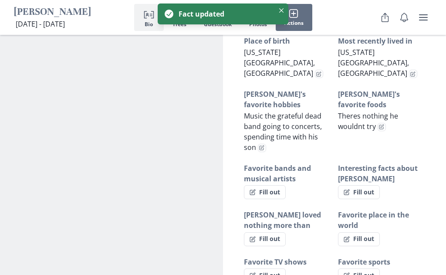
scroll to position [624, 0]
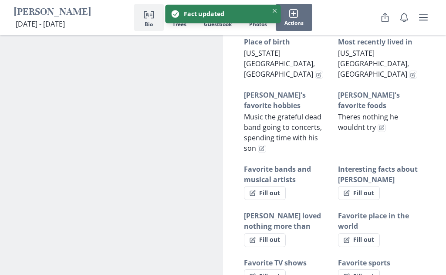
click at [278, 186] on button "Fill out" at bounding box center [265, 193] width 42 height 14
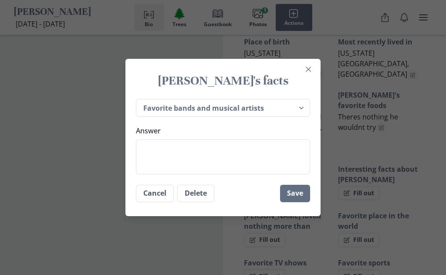
click at [244, 162] on textarea "Answer" at bounding box center [223, 156] width 174 height 35
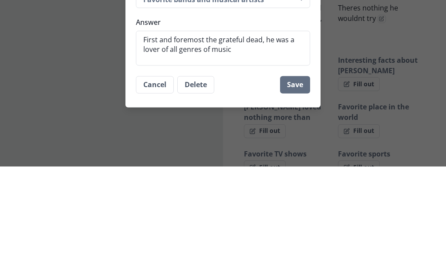
scroll to position [733, 0]
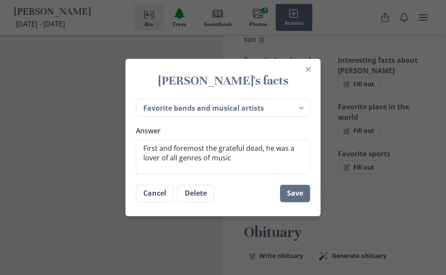
click at [299, 196] on button "Save" at bounding box center [295, 193] width 30 height 17
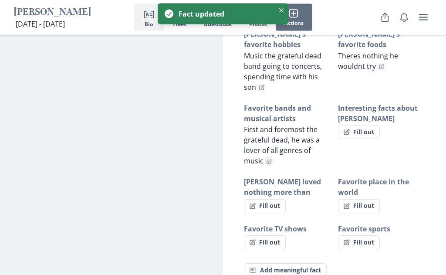
scroll to position [681, 0]
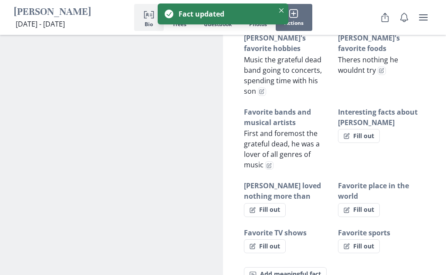
click at [278, 203] on button "Fill out" at bounding box center [265, 210] width 42 height 14
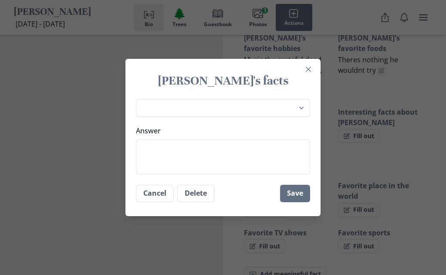
click at [252, 157] on textarea "Answer" at bounding box center [223, 156] width 174 height 35
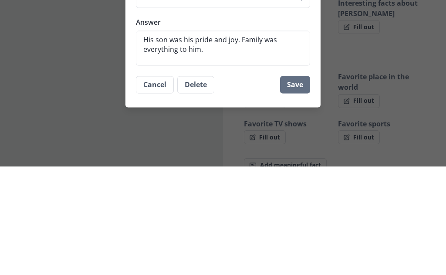
scroll to position [790, 0]
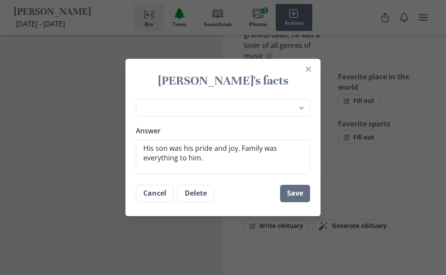
click at [298, 197] on button "Save" at bounding box center [295, 193] width 30 height 17
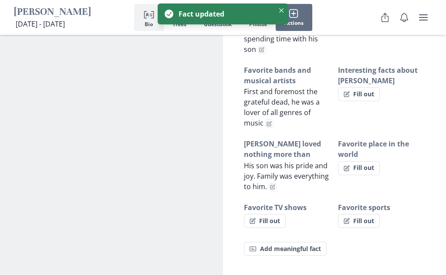
scroll to position [722, 0]
click at [370, 162] on button "Fill out" at bounding box center [359, 169] width 42 height 14
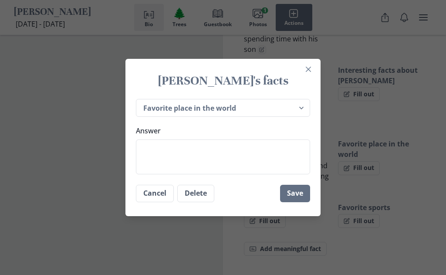
click at [245, 153] on textarea "Answer" at bounding box center [223, 156] width 174 height 35
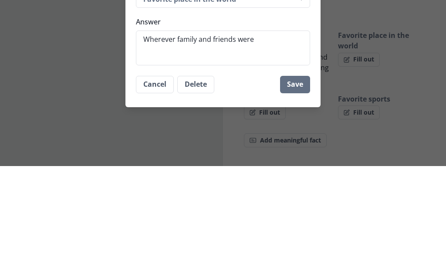
scroll to position [832, 0]
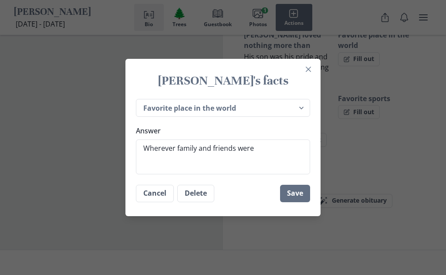
click at [300, 197] on button "Save" at bounding box center [295, 193] width 30 height 17
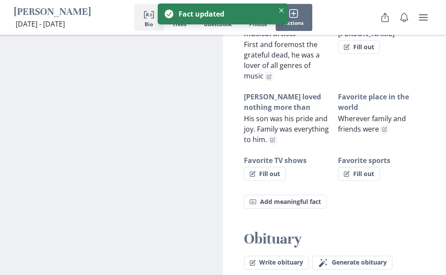
scroll to position [766, 0]
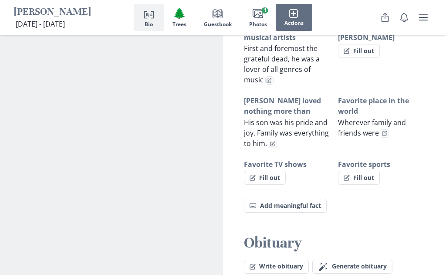
click at [273, 171] on button "Fill out" at bounding box center [265, 178] width 42 height 14
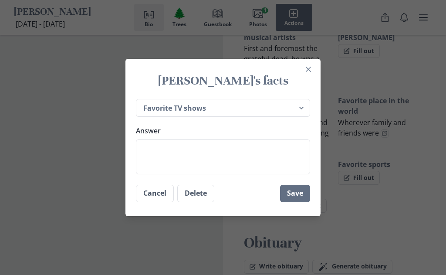
click at [227, 157] on textarea "Answer" at bounding box center [223, 156] width 174 height 35
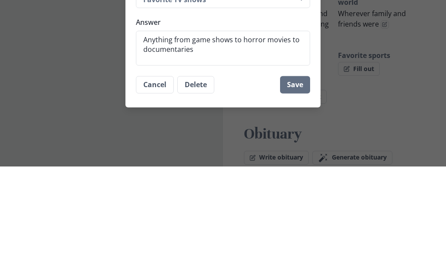
scroll to position [875, 0]
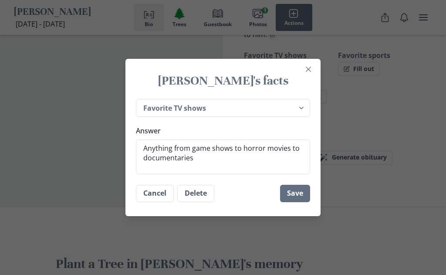
click at [300, 194] on button "Save" at bounding box center [295, 193] width 30 height 17
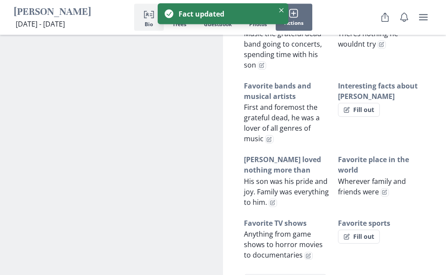
click at [368, 230] on button "Fill out" at bounding box center [359, 237] width 42 height 14
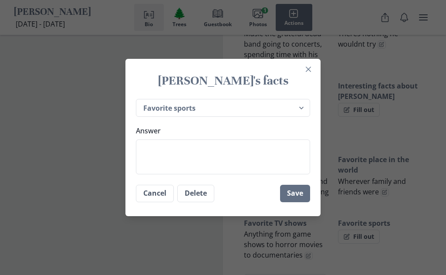
click at [243, 174] on textarea "Answer" at bounding box center [223, 156] width 174 height 35
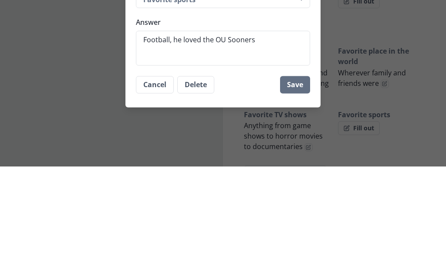
scroll to position [815, 0]
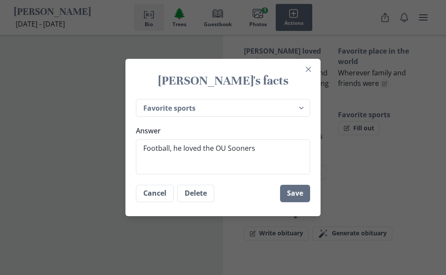
click at [301, 202] on button "Save" at bounding box center [295, 193] width 30 height 17
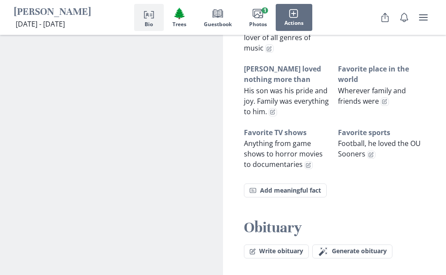
scroll to position [799, 0]
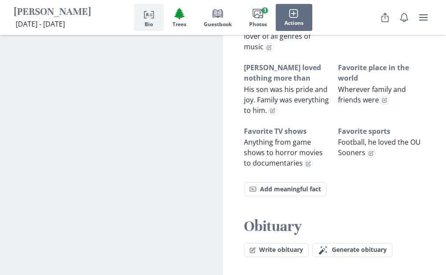
click at [356, 246] on span "Generate obituary" at bounding box center [359, 249] width 55 height 7
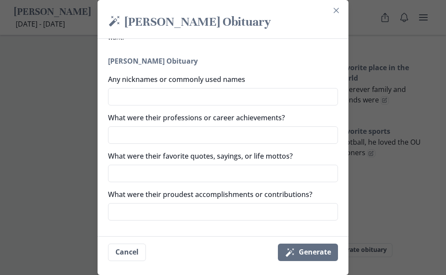
scroll to position [71, 0]
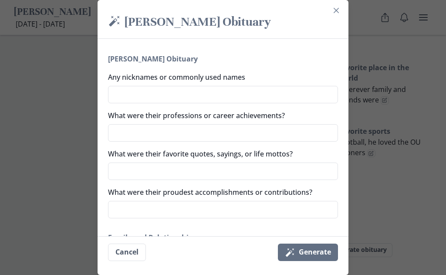
click at [297, 134] on textarea "What were their professions or career achievements?" at bounding box center [223, 132] width 230 height 17
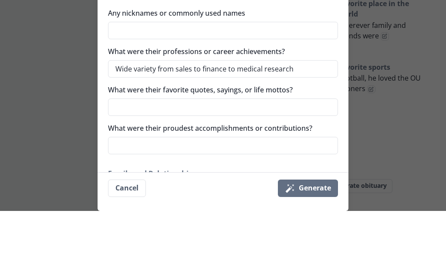
scroll to position [863, 0]
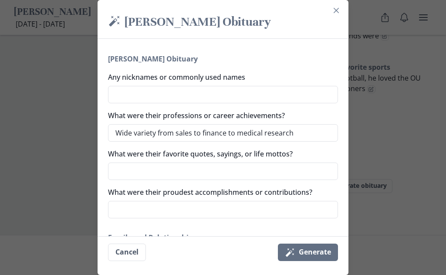
click at [294, 168] on textarea "What were their favorite quotes, sayings, or life mottos?" at bounding box center [223, 171] width 230 height 17
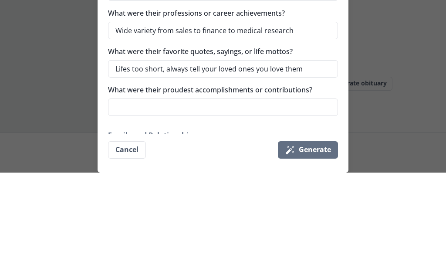
scroll to position [965, 0]
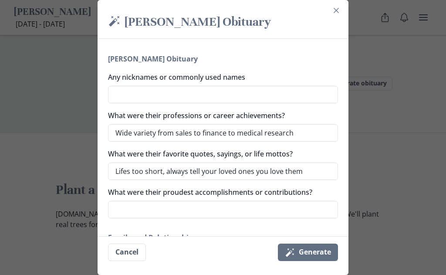
click at [294, 206] on textarea "What were their proudest accomplishments or contributions?" at bounding box center [223, 209] width 230 height 17
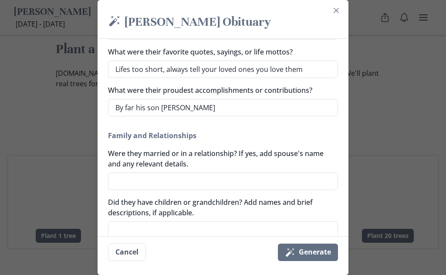
scroll to position [181, 0]
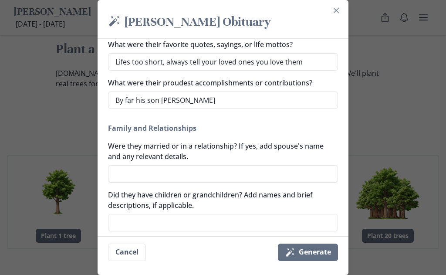
click at [266, 173] on textarea "Were they married or in a relationship? If yes, add spouse's name and any relev…" at bounding box center [223, 173] width 230 height 17
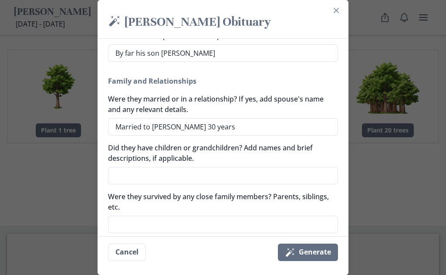
scroll to position [242, 0]
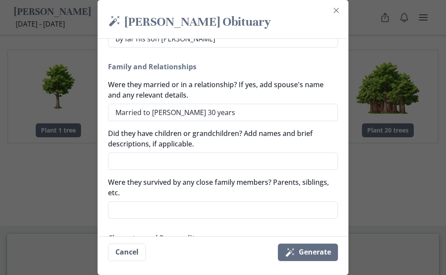
click at [287, 161] on textarea "Did they have children or grandchildren? Add names and brief descriptions, if a…" at bounding box center [223, 161] width 230 height 17
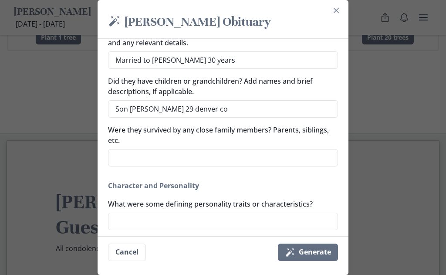
scroll to position [295, 0]
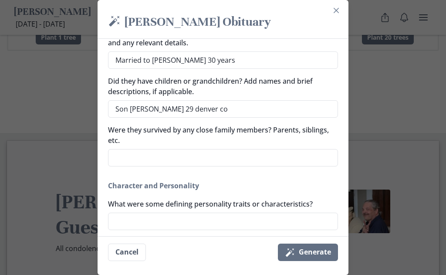
click at [292, 155] on textarea "Were they survived by any close family members? Parents, siblings, etc." at bounding box center [223, 157] width 230 height 17
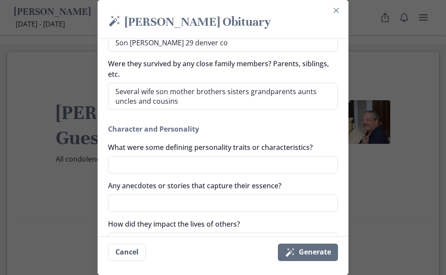
scroll to position [363, 0]
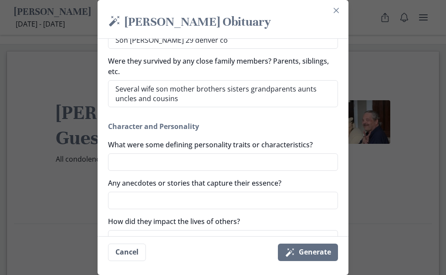
click at [291, 164] on textarea "What were some defining personality traits or characteristics?" at bounding box center [223, 161] width 230 height 17
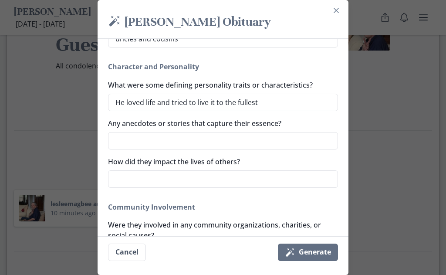
scroll to position [427, 0]
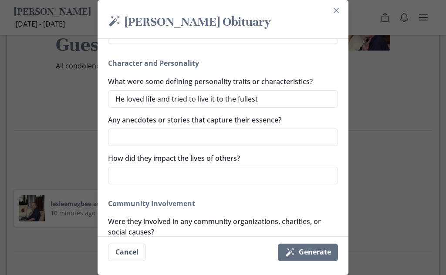
click at [285, 171] on textarea "How did they impact the lives of others?" at bounding box center [223, 175] width 230 height 17
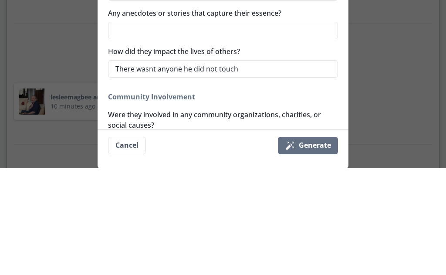
scroll to position [1594, 0]
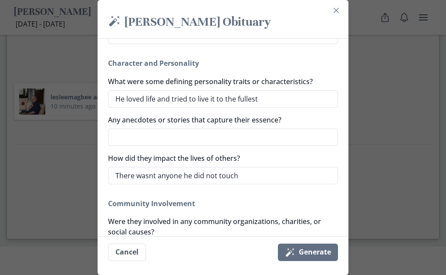
click at [305, 135] on textarea "Any anecdotes or stories that capture their essence?" at bounding box center [223, 137] width 230 height 17
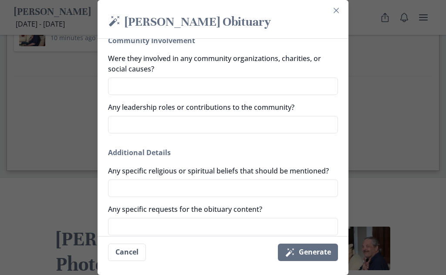
scroll to position [599, 0]
click at [251, 187] on textarea "Any specific religious or spiritual beliefs that should be mentioned?" at bounding box center [223, 188] width 230 height 17
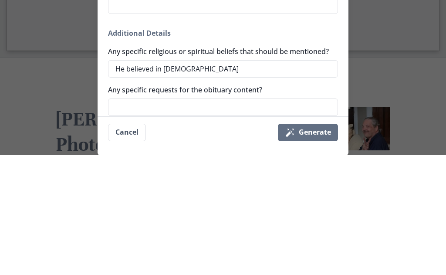
scroll to position [1782, 0]
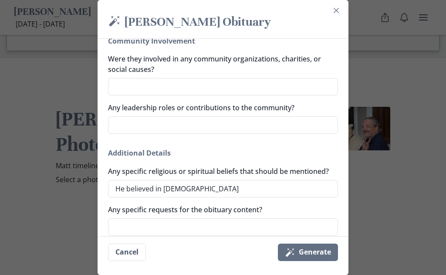
click at [307, 261] on button "Magic wand Generate" at bounding box center [308, 252] width 60 height 17
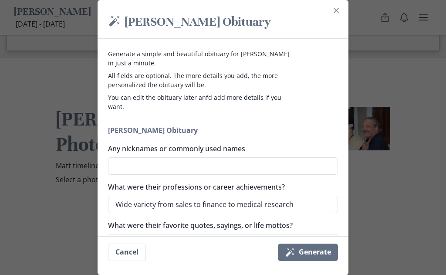
scroll to position [0, 0]
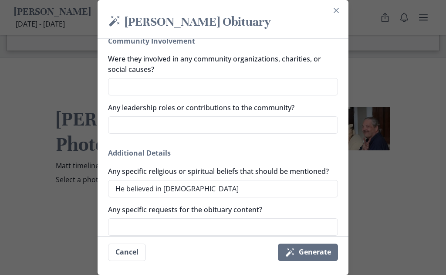
click at [308, 261] on button "Magic wand Generate" at bounding box center [308, 252] width 60 height 17
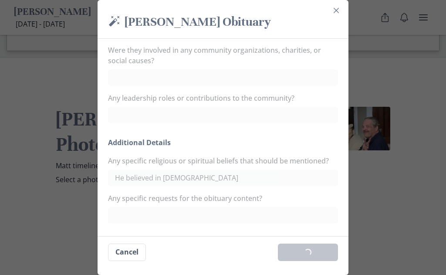
scroll to position [587, 0]
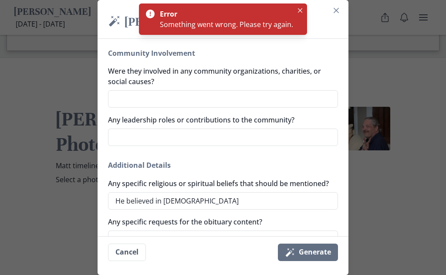
click at [299, 9] on icon "Close" at bounding box center [300, 10] width 4 height 4
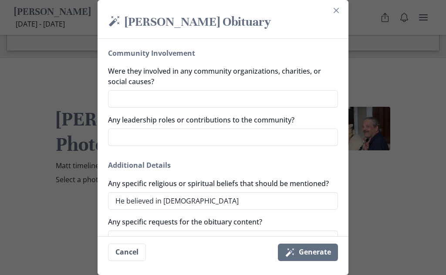
click at [339, 10] on button "Close" at bounding box center [336, 10] width 14 height 14
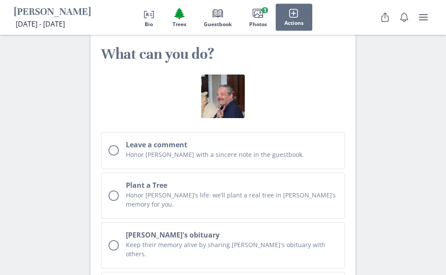
scroll to position [2451, 0]
click at [117, 240] on div "Unchecked circle" at bounding box center [114, 245] width 10 height 10
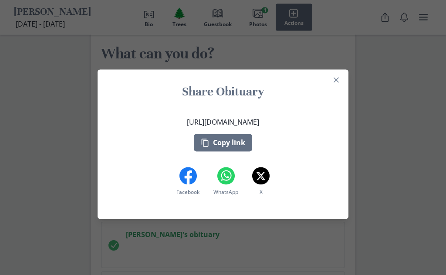
scroll to position [2451, 0]
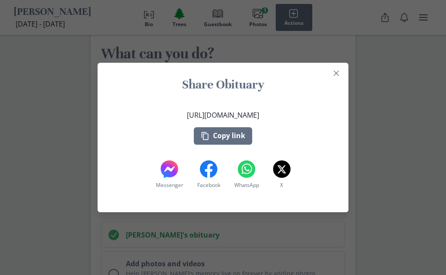
click at [336, 76] on icon "Close" at bounding box center [336, 73] width 5 height 5
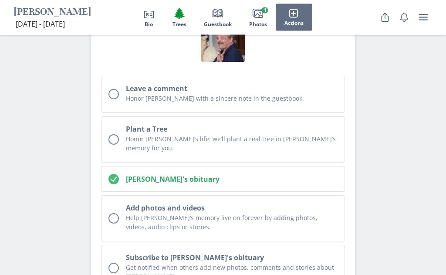
scroll to position [2509, 0]
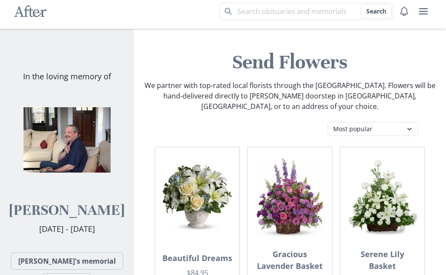
scroll to position [6, 0]
click at [92, 258] on link "Matt's memorial" at bounding box center [67, 260] width 112 height 17
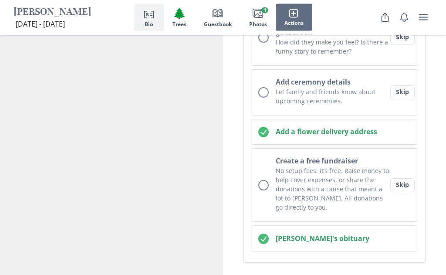
scroll to position [357, 0]
click at [266, 180] on div "Unchecked circle" at bounding box center [263, 185] width 10 height 10
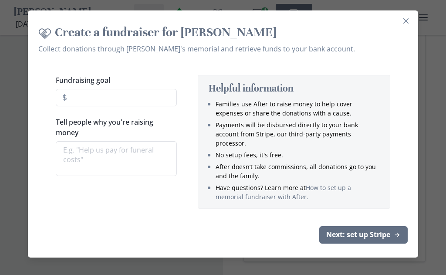
click at [410, 23] on button "Close" at bounding box center [406, 21] width 14 height 14
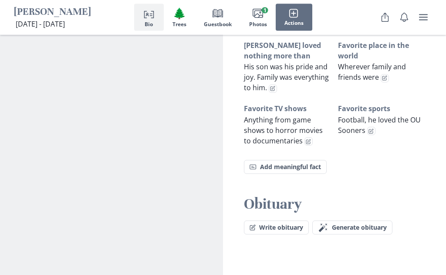
scroll to position [802, 0]
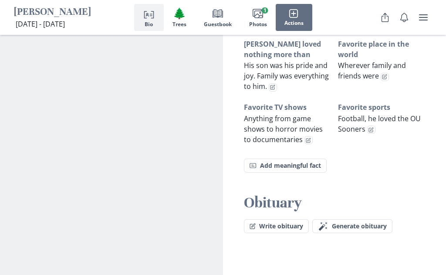
click at [286, 219] on button "Write obituary" at bounding box center [276, 226] width 65 height 14
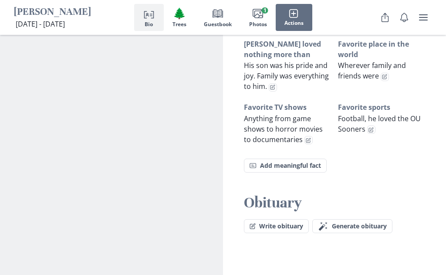
click at [367, 223] on span "Generate obituary" at bounding box center [359, 226] width 55 height 7
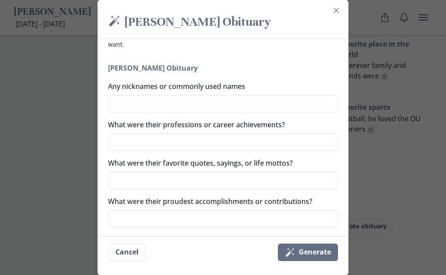
scroll to position [68, 0]
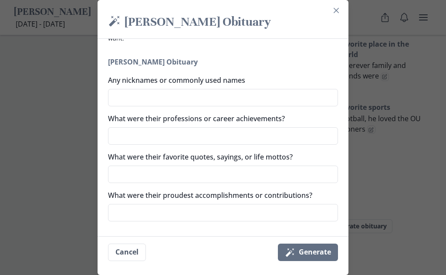
click at [307, 261] on button "Magic wand Generate" at bounding box center [308, 252] width 60 height 17
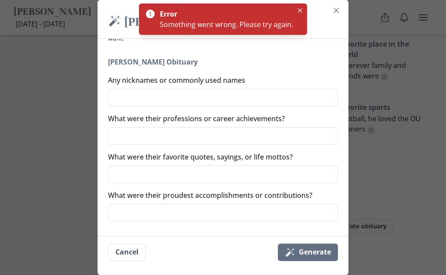
click at [299, 7] on button "Close" at bounding box center [300, 10] width 10 height 10
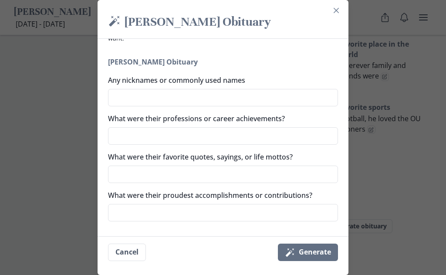
click at [338, 11] on icon "Close" at bounding box center [336, 10] width 5 height 5
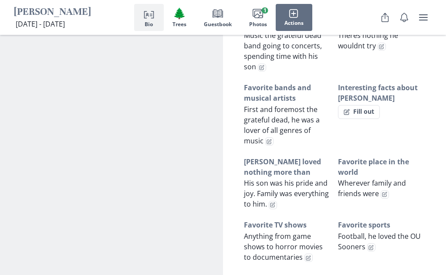
scroll to position [684, 0]
